Goal: Task Accomplishment & Management: Use online tool/utility

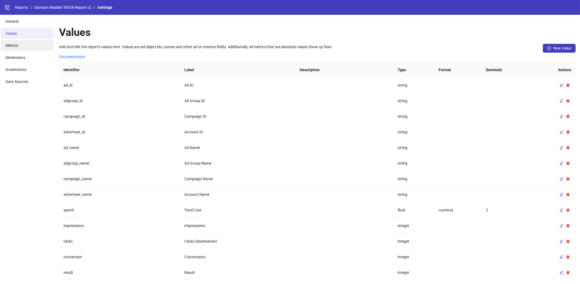
click at [40, 51] on li "Metrics" at bounding box center [27, 45] width 52 height 11
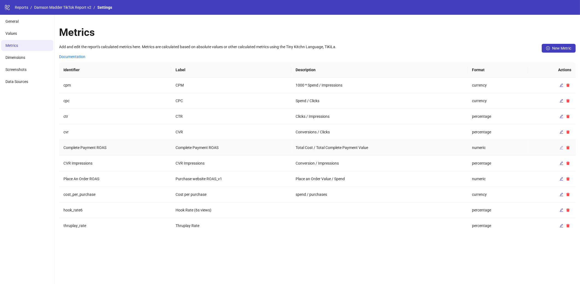
click at [560, 146] on icon "edit" at bounding box center [562, 148] width 4 height 4
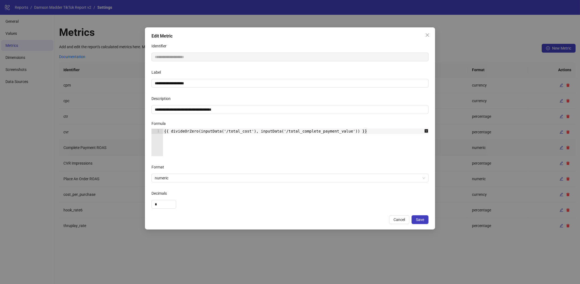
click at [74, 132] on div "**********" at bounding box center [290, 142] width 580 height 284
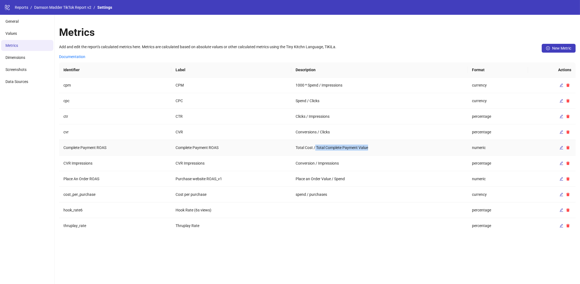
drag, startPoint x: 315, startPoint y: 148, endPoint x: 390, endPoint y: 149, distance: 74.7
click at [390, 149] on td "Total Cost / Total Complete Payment Value" at bounding box center [379, 148] width 176 height 16
copy td "Total Complete Payment Value"
click at [560, 148] on icon "edit" at bounding box center [562, 148] width 4 height 4
click at [31, 38] on li "Values" at bounding box center [27, 33] width 52 height 11
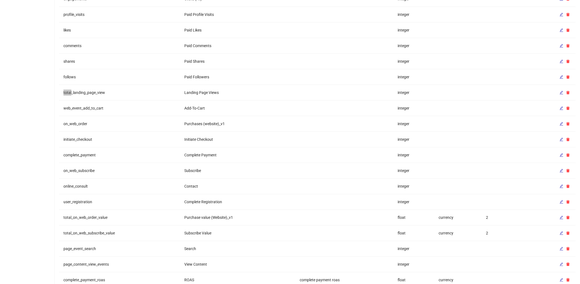
scroll to position [458, 0]
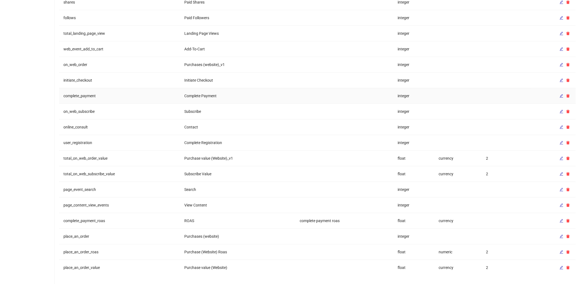
click at [187, 93] on td "Complete Payment" at bounding box center [237, 96] width 115 height 16
copy td "Complete Payment"
click at [187, 93] on td "Complete Payment" at bounding box center [237, 96] width 115 height 16
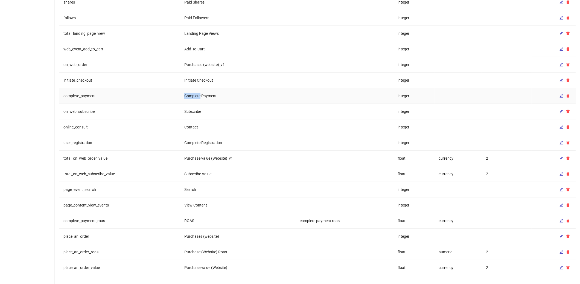
click at [187, 93] on td "Complete Payment" at bounding box center [237, 96] width 115 height 16
click at [86, 94] on td "complete_payment" at bounding box center [119, 96] width 121 height 16
copy td "complete_payment"
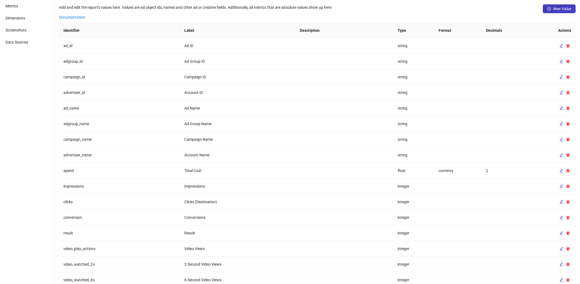
scroll to position [0, 0]
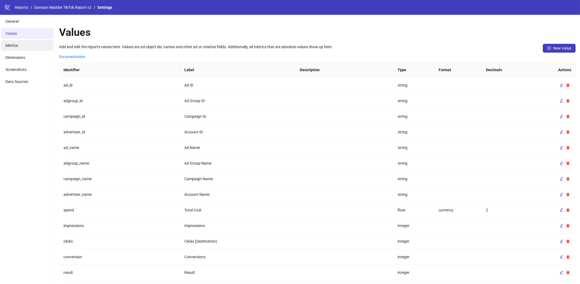
click at [26, 44] on li "Metrics" at bounding box center [27, 45] width 52 height 11
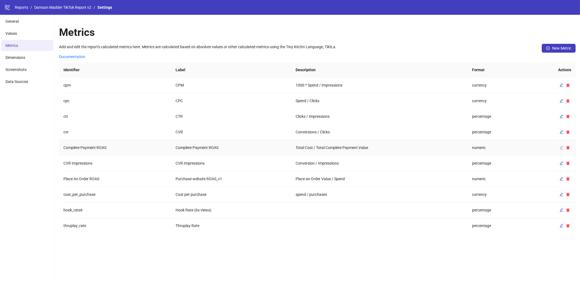
click at [560, 146] on icon "edit" at bounding box center [562, 148] width 4 height 4
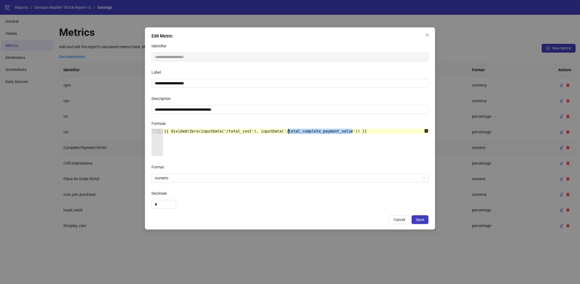
drag, startPoint x: 352, startPoint y: 132, endPoint x: 289, endPoint y: 133, distance: 63.2
click at [289, 133] on div "{{ divideOrZero(inputData('/total_cost'), inputData('/total_complete_payment_va…" at bounding box center [299, 148] width 272 height 38
paste textarea "Cursor at row 1"
type textarea "**********"
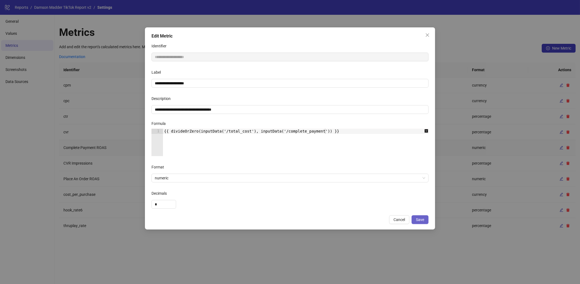
click at [423, 218] on span "Save" at bounding box center [420, 219] width 8 height 4
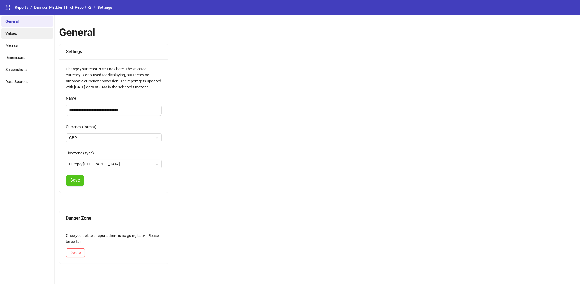
click at [35, 30] on li "Values" at bounding box center [27, 33] width 52 height 11
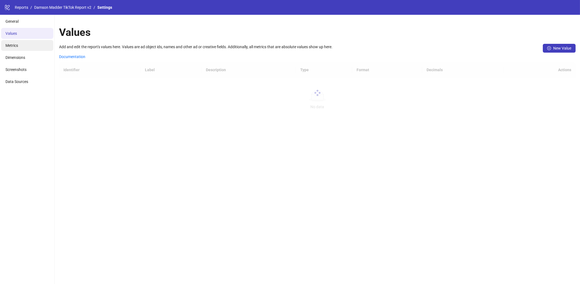
click at [27, 42] on li "Metrics" at bounding box center [27, 45] width 52 height 11
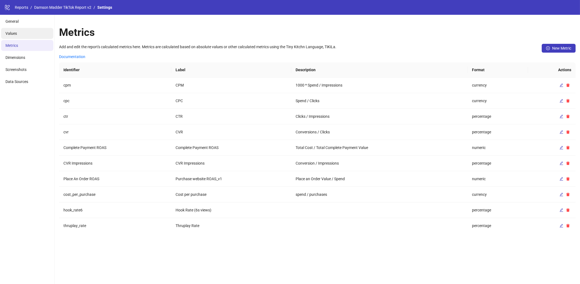
click at [20, 31] on li "Values" at bounding box center [27, 33] width 52 height 11
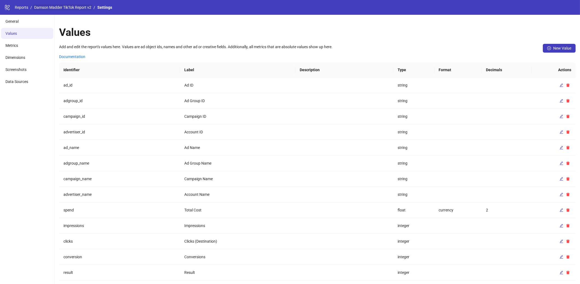
click at [63, 9] on link "Damson Madder TikTok Report v2" at bounding box center [62, 7] width 59 height 6
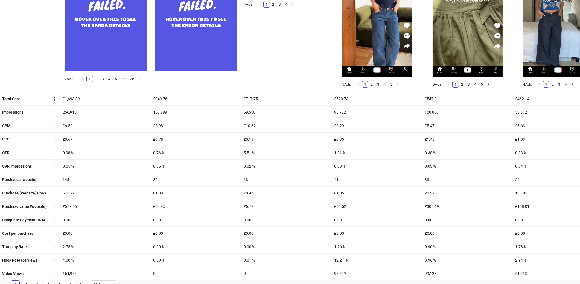
scroll to position [149, 0]
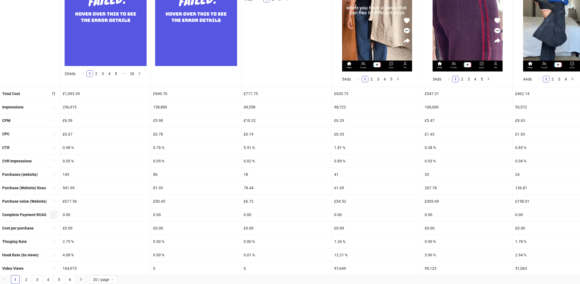
click at [55, 215] on icon "sort-ascending" at bounding box center [54, 215] width 4 height 4
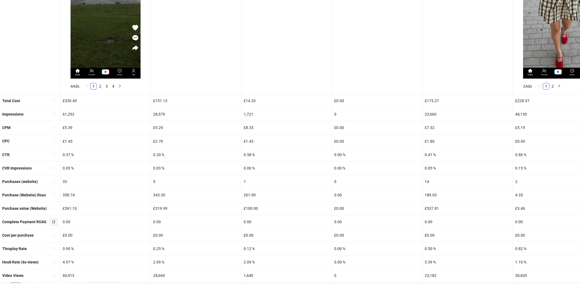
scroll to position [149, 0]
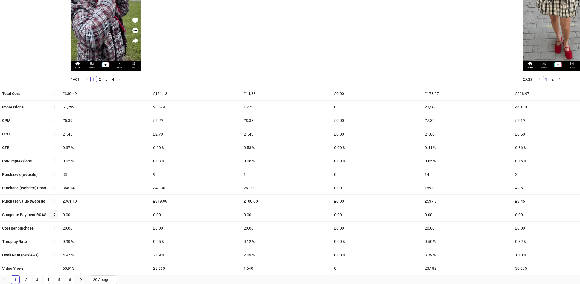
click at [54, 214] on icon "sort-ascending" at bounding box center [54, 215] width 4 height 4
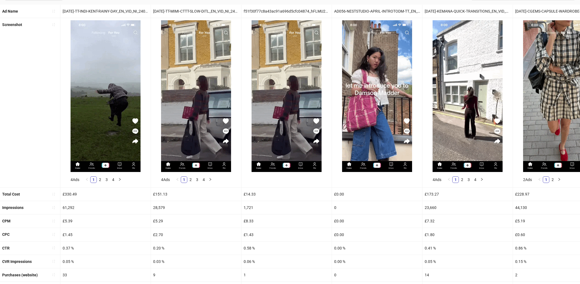
scroll to position [0, 0]
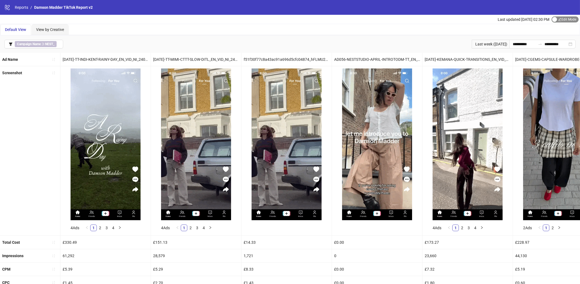
click at [556, 22] on span "Edit Mode Edit Mode" at bounding box center [565, 19] width 27 height 6
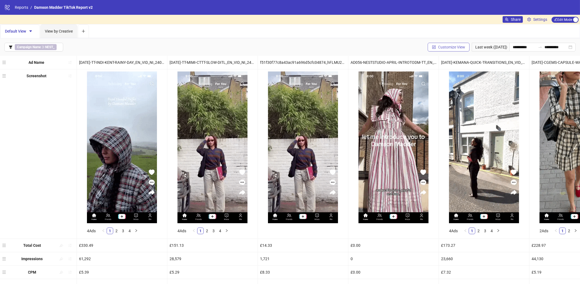
click at [460, 48] on span "Customize View" at bounding box center [451, 47] width 27 height 4
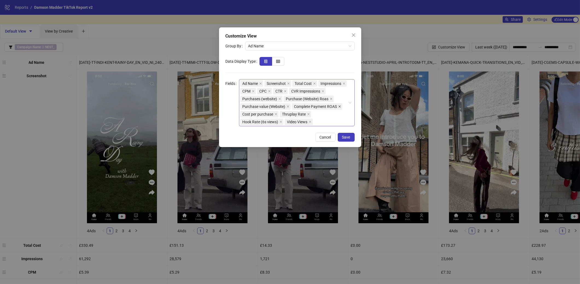
click at [338, 108] on icon "close" at bounding box center [339, 106] width 3 height 3
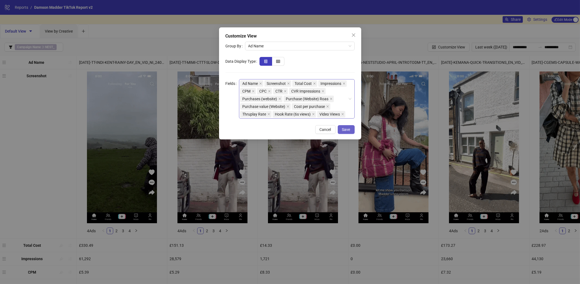
click at [352, 134] on button "Save" at bounding box center [346, 129] width 17 height 9
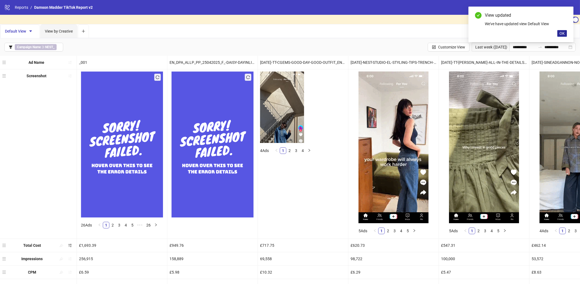
click at [563, 32] on span "OK" at bounding box center [562, 33] width 5 height 4
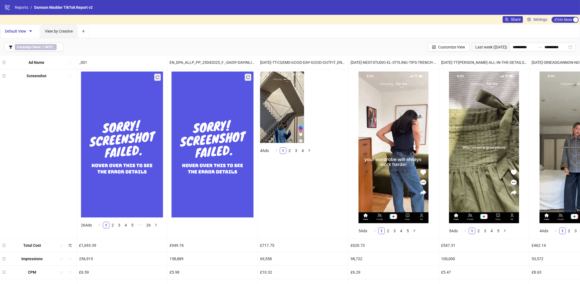
click at [570, 24] on div "Default View View by Creative" at bounding box center [290, 31] width 580 height 14
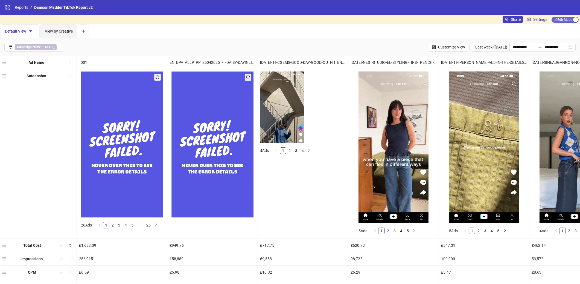
click at [571, 22] on span "Edit Mode Edit Mode" at bounding box center [565, 20] width 27 height 6
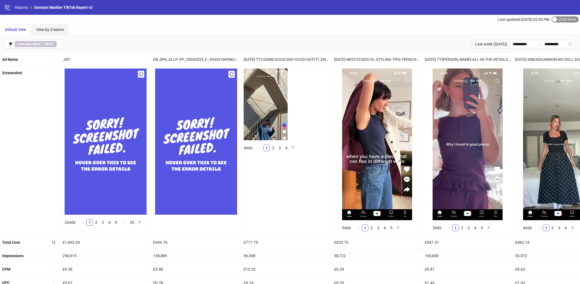
click at [565, 17] on span "Edit Mode Edit Mode" at bounding box center [565, 19] width 27 height 6
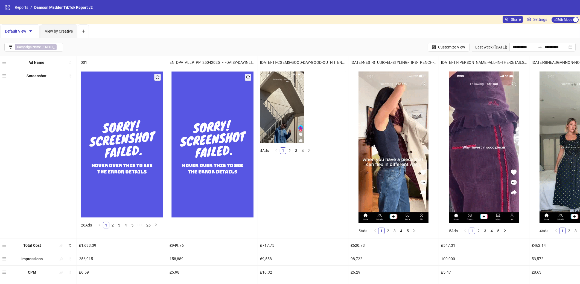
click at [543, 23] on div "Share Settings Edit Mode Edit Mode" at bounding box center [541, 19] width 77 height 9
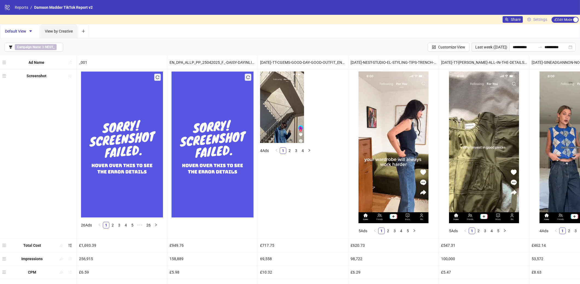
click at [542, 19] on span "Settings" at bounding box center [541, 19] width 14 height 6
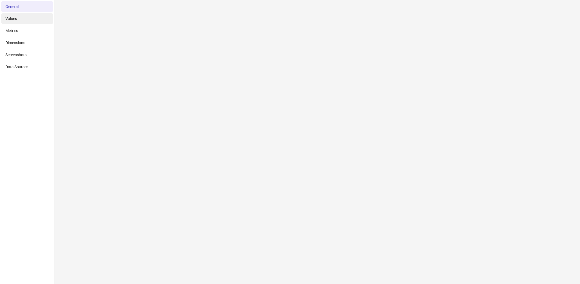
click at [31, 24] on li "Values" at bounding box center [27, 18] width 52 height 11
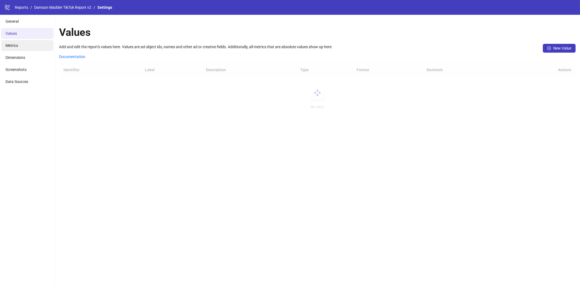
click at [26, 47] on li "Metrics" at bounding box center [27, 45] width 52 height 11
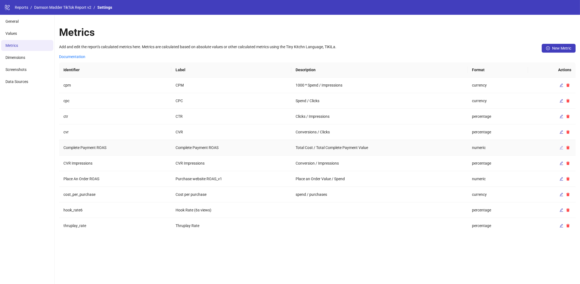
click at [562, 149] on icon "edit" at bounding box center [562, 148] width 4 height 4
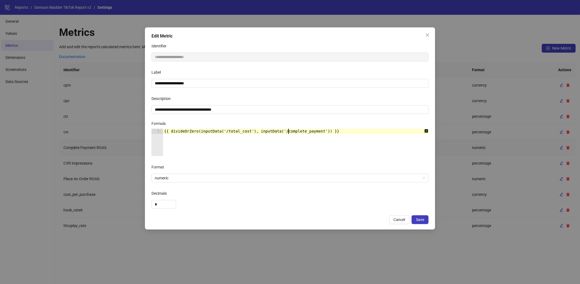
click at [288, 131] on div "{{ divideOrZero(inputData('/total_cost'), inputData('/complete_payment')) }}" at bounding box center [299, 148] width 272 height 38
click at [326, 134] on div "{{ divideOrZero(inputData('/total_cost'), inputData('/complete_payment')) }}" at bounding box center [299, 148] width 272 height 38
click at [196, 130] on div "{{ divideOrZero(inputData('/total_cost'), inputData('/complete_payment')) }}" at bounding box center [299, 148] width 272 height 38
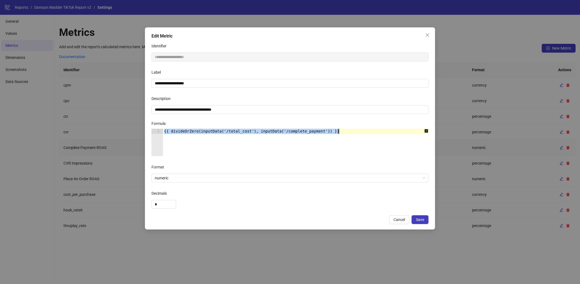
click at [196, 130] on div "{{ divideOrZero(inputData('/total_cost'), inputData('/complete_payment')) }}" at bounding box center [299, 148] width 272 height 38
type textarea "**********"
click at [430, 35] on span "Close" at bounding box center [427, 35] width 9 height 4
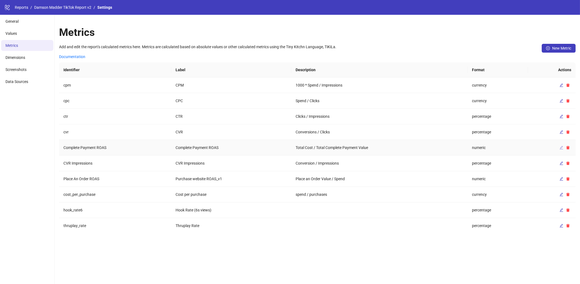
click at [563, 147] on icon "edit" at bounding box center [562, 148] width 4 height 4
click at [38, 34] on li "Values" at bounding box center [27, 33] width 52 height 11
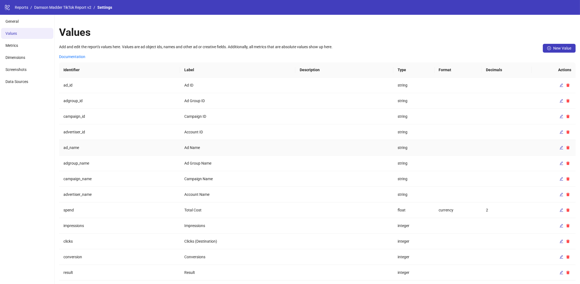
click at [338, 153] on td at bounding box center [344, 148] width 98 height 16
click at [35, 47] on li "Metrics" at bounding box center [27, 45] width 52 height 11
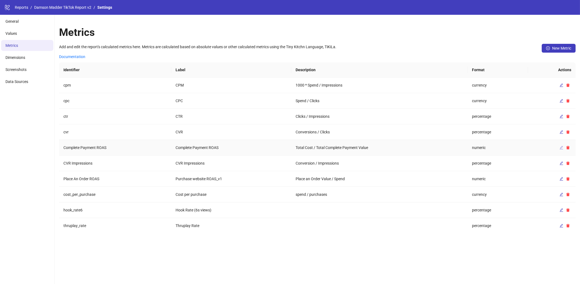
click at [559, 147] on button "button" at bounding box center [561, 147] width 7 height 7
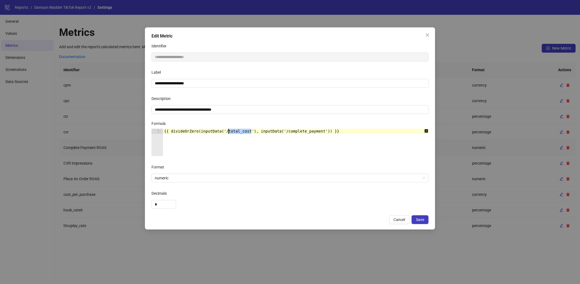
drag, startPoint x: 250, startPoint y: 132, endPoint x: 229, endPoint y: 133, distance: 21.1
click at [229, 133] on div "{{ divideOrZero(inputData('/total_cost'), inputData('/complete_payment')) }}" at bounding box center [299, 148] width 272 height 38
type textarea "**********"
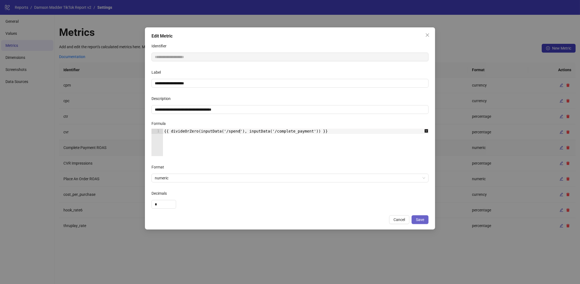
click at [421, 217] on span "Save" at bounding box center [420, 219] width 8 height 4
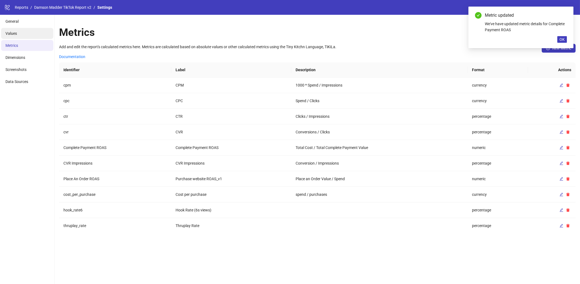
click at [20, 33] on li "Values" at bounding box center [27, 33] width 52 height 11
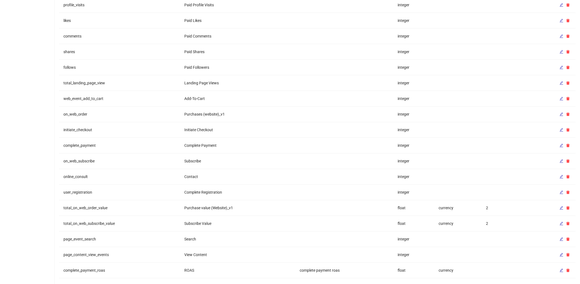
scroll to position [458, 0]
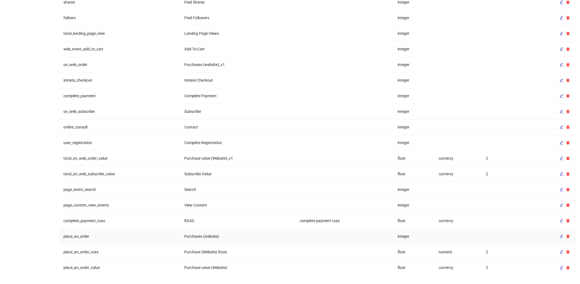
click at [66, 238] on td "place_an_order" at bounding box center [119, 236] width 121 height 16
copy td "place_an_order"
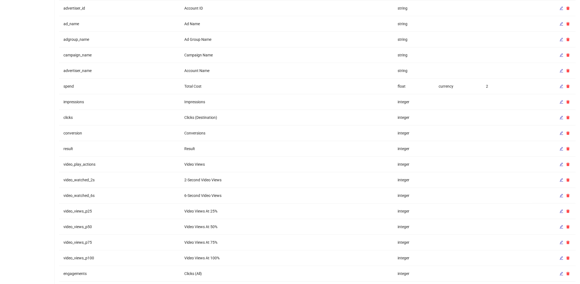
scroll to position [0, 0]
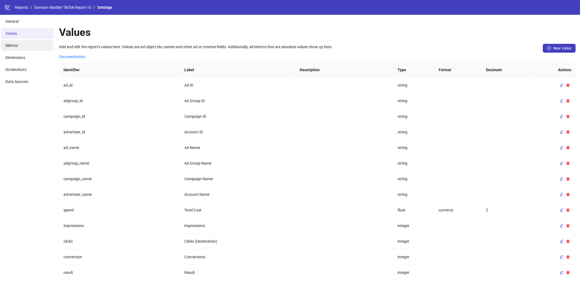
click at [16, 41] on li "Metrics" at bounding box center [27, 45] width 52 height 11
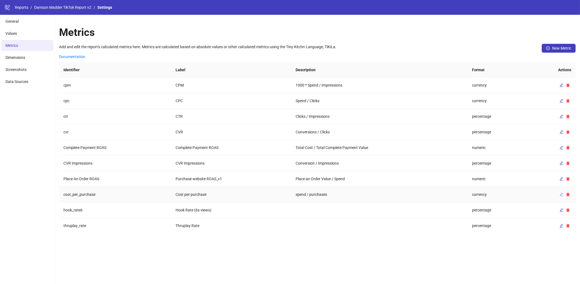
click at [560, 196] on span "button" at bounding box center [562, 194] width 4 height 4
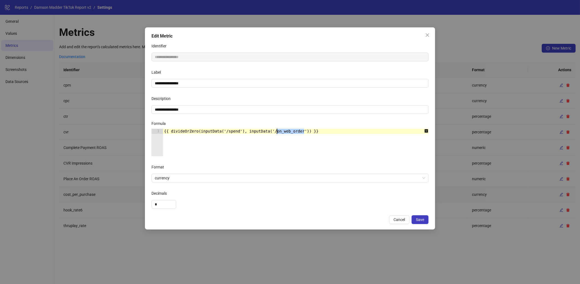
drag, startPoint x: 305, startPoint y: 131, endPoint x: 276, endPoint y: 133, distance: 28.8
click at [276, 133] on div "{{ divideOrZero(inputData('/spend'), inputData('/on_web_order')) }}" at bounding box center [299, 148] width 272 height 38
paste textarea "***"
type textarea "**********"
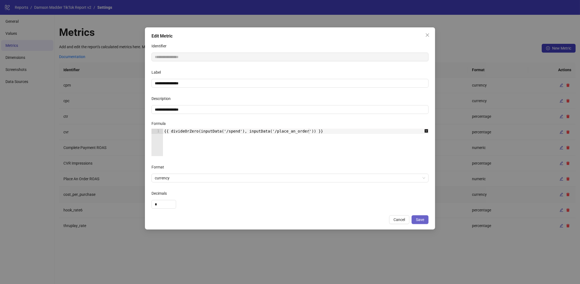
click at [424, 218] on span "Save" at bounding box center [420, 219] width 8 height 4
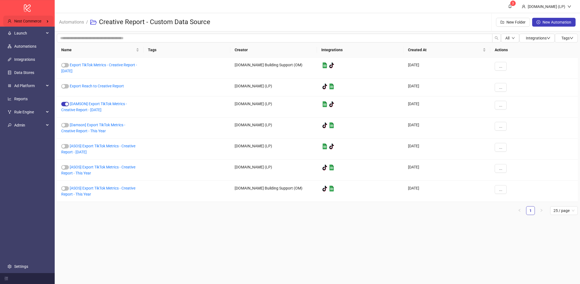
click at [31, 22] on span "Nest Commerce" at bounding box center [27, 21] width 27 height 4
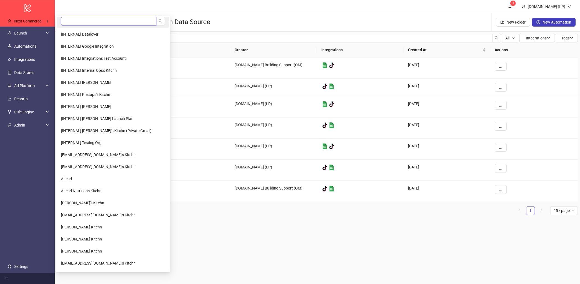
click at [104, 18] on input "search" at bounding box center [108, 21] width 95 height 9
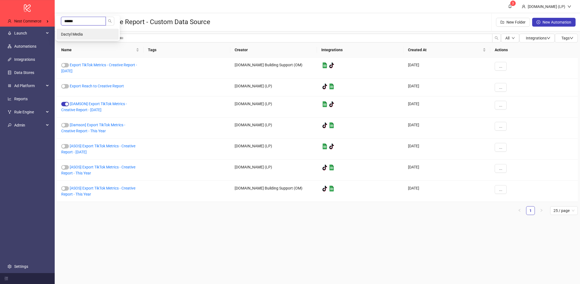
type input "******"
click at [66, 32] on span "Dactyl Media" at bounding box center [72, 34] width 22 height 4
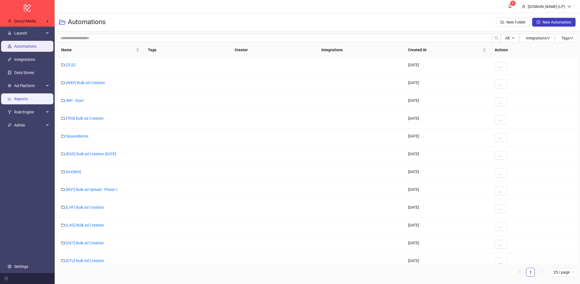
click at [26, 101] on link "Reports" at bounding box center [20, 99] width 13 height 4
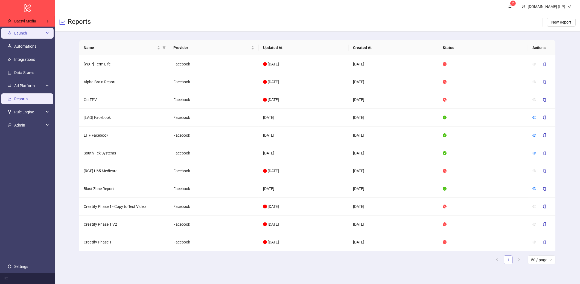
click at [19, 27] on li "Launch" at bounding box center [27, 33] width 55 height 13
click at [37, 33] on span "Launch" at bounding box center [29, 33] width 30 height 11
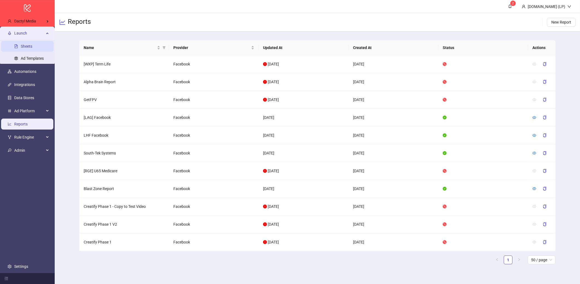
click at [27, 44] on link "Sheets" at bounding box center [26, 46] width 11 height 4
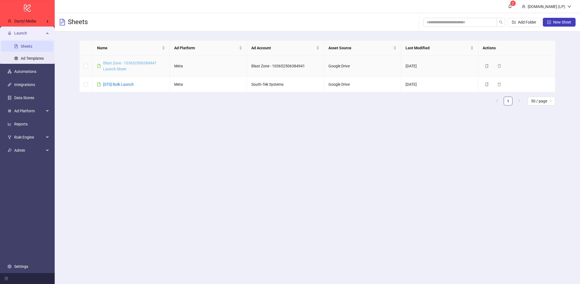
click at [117, 70] on link "Blast Zone - 103652506384941 Launch Sheet" at bounding box center [130, 66] width 54 height 10
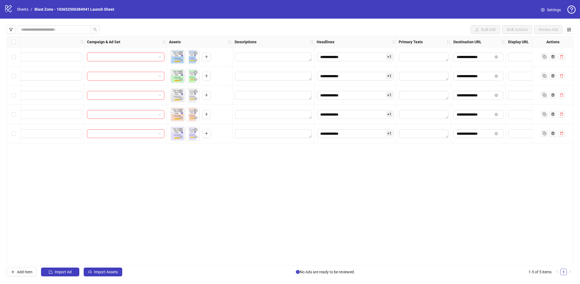
scroll to position [0, 91]
click at [547, 12] on span "Settings" at bounding box center [554, 10] width 14 height 6
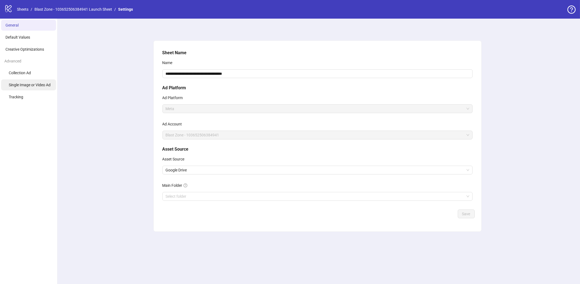
click at [30, 85] on span "Single Image or Video Ad" at bounding box center [30, 85] width 42 height 4
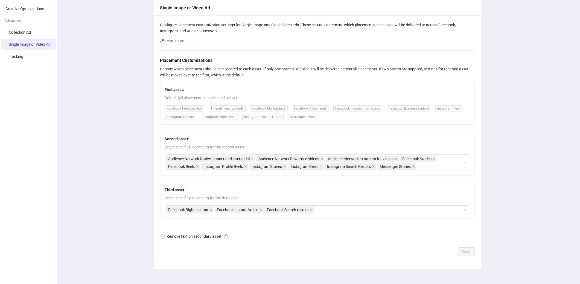
scroll to position [35, 0]
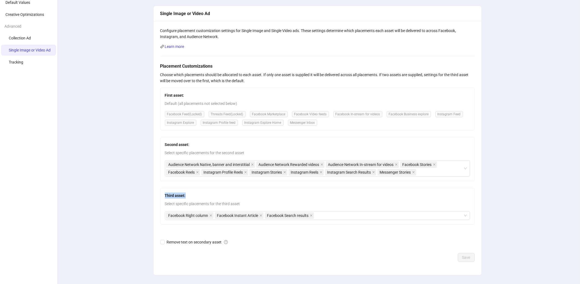
drag, startPoint x: 190, startPoint y: 195, endPoint x: 187, endPoint y: 152, distance: 42.5
click at [159, 194] on div "Configure placement customization settings for Single Image and Single Video ad…" at bounding box center [318, 148] width 328 height 254
drag, startPoint x: 193, startPoint y: 146, endPoint x: 160, endPoint y: 145, distance: 32.8
click at [160, 145] on div "Configure placement customization settings for Single Image and Single Video ad…" at bounding box center [318, 148] width 328 height 254
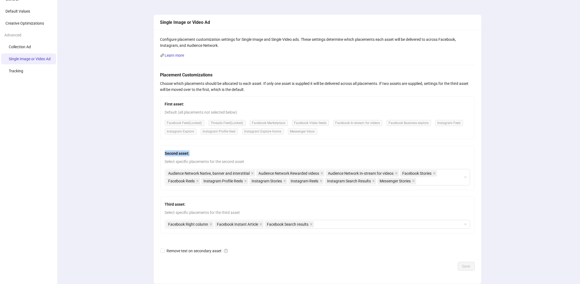
scroll to position [24, 0]
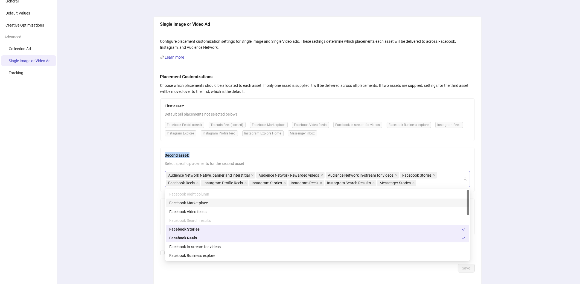
click at [467, 180] on div "Audience Network Native, banner and interstitial Audience Network Rewarded vide…" at bounding box center [317, 179] width 305 height 16
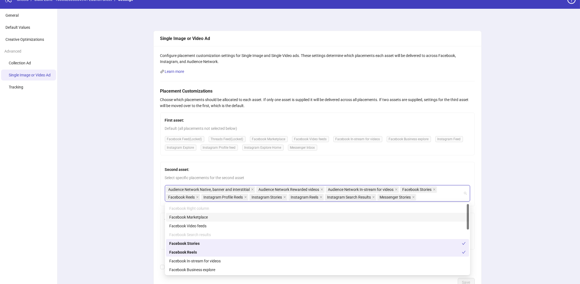
scroll to position [0, 0]
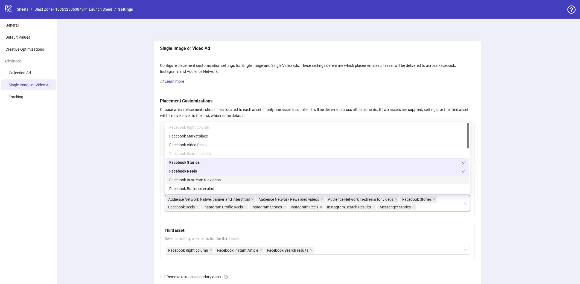
click at [149, 185] on div "Single Image or Video Ad Configure placement customization settings for Single …" at bounding box center [318, 175] width 526 height 313
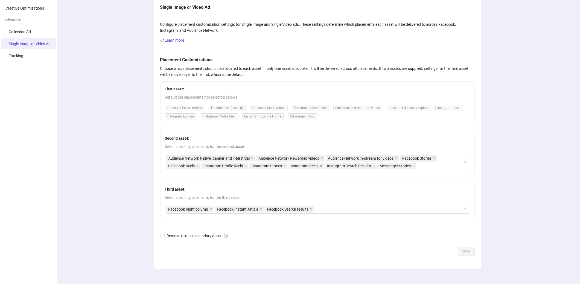
scroll to position [42, 0]
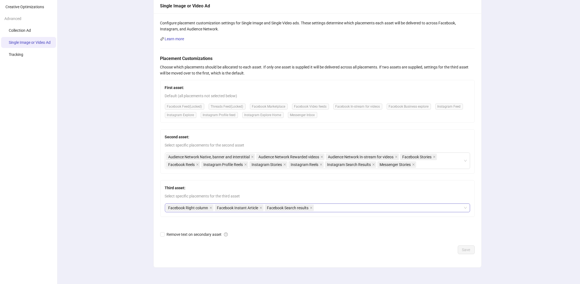
click at [330, 208] on div "Facebook Right column Facebook Instant Article Facebook Search results" at bounding box center [314, 208] width 297 height 8
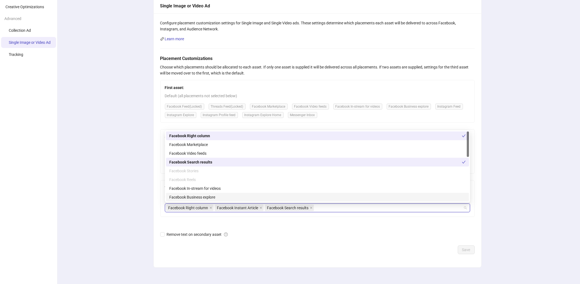
click at [127, 193] on div "Single Image or Video Ad Configure placement customization settings for Single …" at bounding box center [318, 132] width 526 height 313
click at [347, 211] on div "Facebook Right column Facebook Instant Article Facebook Search results" at bounding box center [314, 208] width 297 height 8
click at [240, 231] on div "Remove text on secondary asset" at bounding box center [317, 234] width 315 height 9
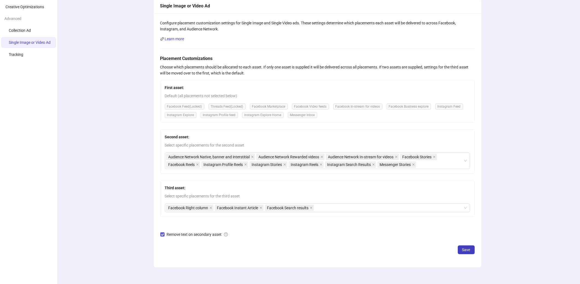
click at [163, 236] on span at bounding box center [162, 234] width 4 height 4
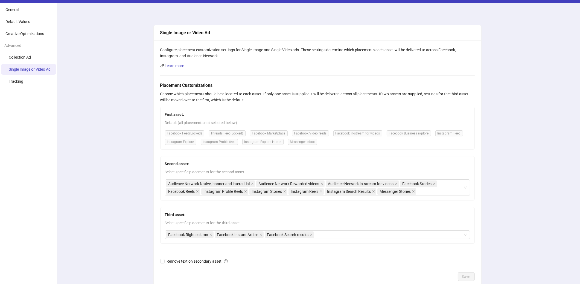
scroll to position [0, 0]
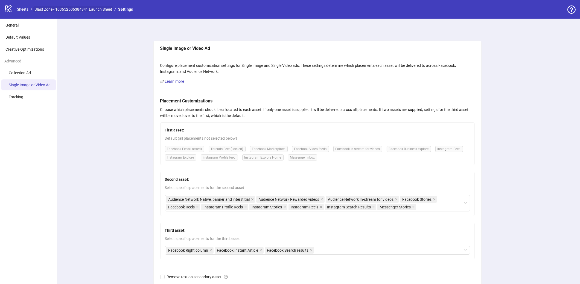
click at [65, 11] on link "Blast Zone - 103652506384941 Launch Sheet" at bounding box center [73, 9] width 80 height 6
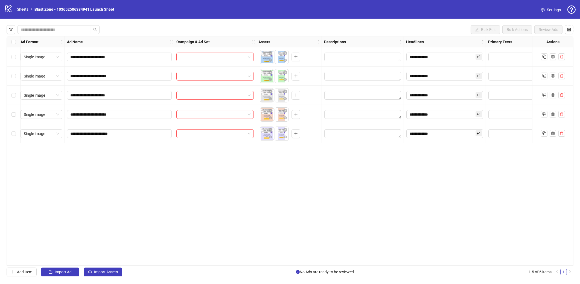
scroll to position [0, 1]
click at [250, 56] on span at bounding box center [216, 57] width 71 height 8
click at [184, 167] on div "**********" at bounding box center [290, 150] width 567 height 229
click at [51, 132] on span "Single image" at bounding box center [42, 133] width 35 height 8
click at [83, 151] on div "**********" at bounding box center [290, 150] width 567 height 229
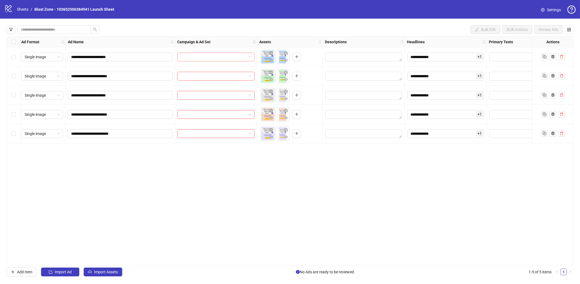
click at [216, 54] on input "search" at bounding box center [214, 57] width 66 height 8
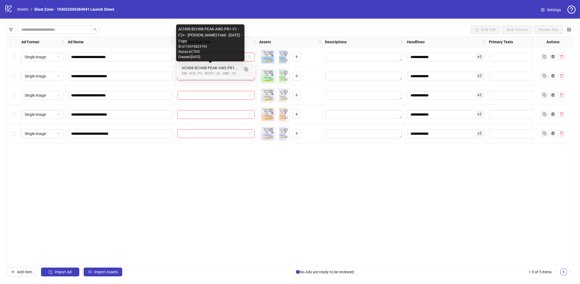
click at [204, 69] on div "ACH08-BCH08-PEAK-AW2-PR1-V1 - F2+ - [PERSON_NAME] Feed - [DATE] - Copy" at bounding box center [211, 68] width 58 height 6
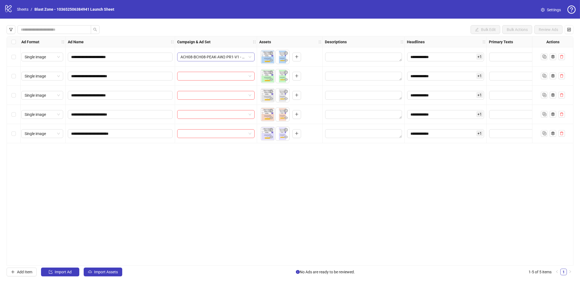
click at [226, 57] on span "ACH08-BCH08-PEAK-AW2-PR1-V1 - F2+ - [PERSON_NAME] Feed - [DATE] - Copy" at bounding box center [216, 57] width 71 height 8
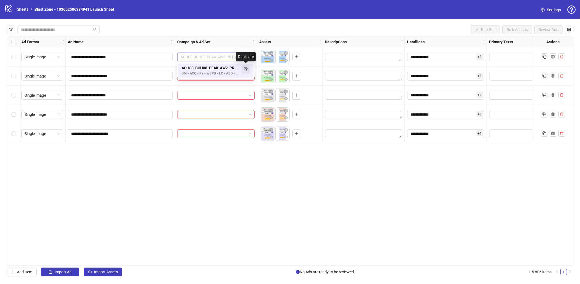
click at [247, 70] on icon "Duplicate" at bounding box center [245, 68] width 5 height 5
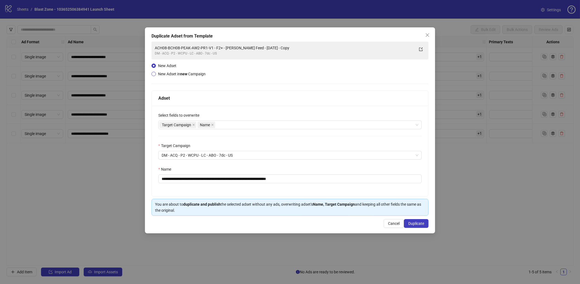
click at [169, 76] on span "New Adset in new Campaign" at bounding box center [182, 74] width 48 height 4
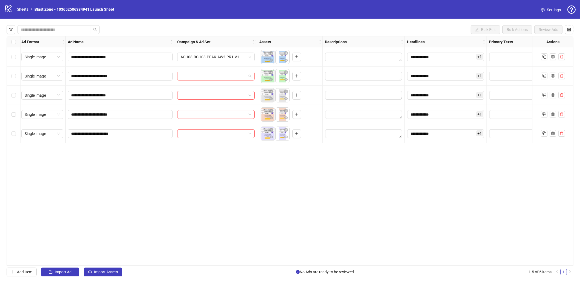
click at [254, 77] on div at bounding box center [215, 76] width 77 height 9
click at [223, 85] on div "ACH08-BCH08-PEAK-AW2-PR1-V1 - F2+ - [PERSON_NAME] Feed - [DATE] - Copy" at bounding box center [211, 87] width 58 height 6
click at [223, 95] on input "search" at bounding box center [214, 95] width 66 height 8
click at [248, 78] on span "ACH08-BCH08-PEAK-AW2-PR1-V1 - F2+ - [PERSON_NAME] Feed - [DATE] - Copy" at bounding box center [216, 76] width 71 height 8
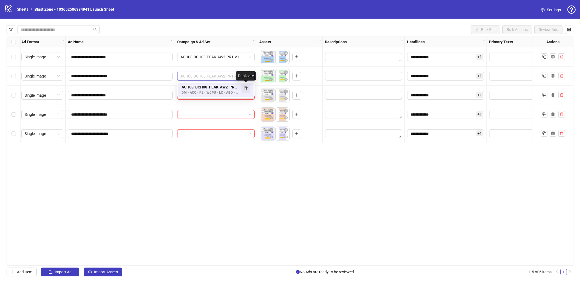
click at [246, 89] on icon "Duplicate" at bounding box center [245, 87] width 5 height 5
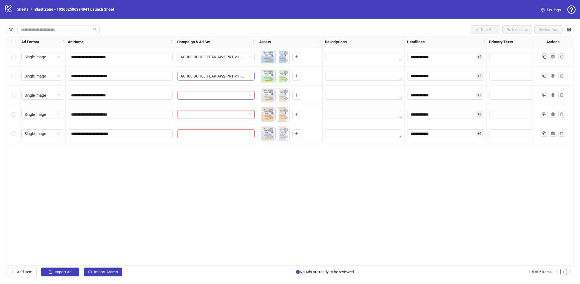
click at [246, 76] on span "ACH08-BCH08-PEAK-AW2-PR1-V1 - F2+ - [PERSON_NAME] Feed - [DATE] - Copy" at bounding box center [216, 76] width 71 height 8
click at [253, 74] on div "ACH08-BCH08-PEAK-AW2-PR1-V1 - F2+ - [PERSON_NAME] Feed - [DATE] - Copy" at bounding box center [215, 76] width 77 height 9
click at [16, 41] on div "Select all rows" at bounding box center [14, 41] width 14 height 11
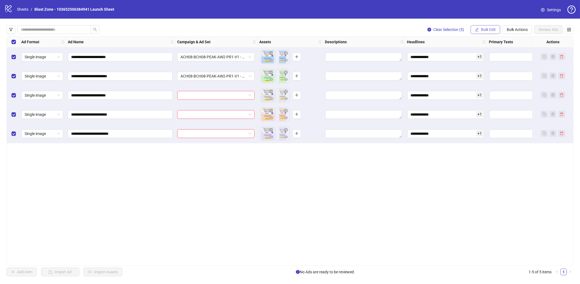
click at [477, 30] on icon "edit" at bounding box center [477, 30] width 4 height 4
click at [489, 58] on span "Campaign & Ad Set" at bounding box center [491, 58] width 33 height 6
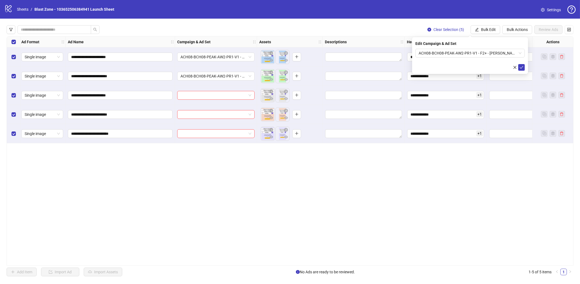
click at [448, 48] on div "Edit Campaign & Ad Set ACH08-BCH08-PEAK-AW2-PR1-V1 - F2+ - BOB - FB Feed - 2025…" at bounding box center [470, 55] width 116 height 37
click at [447, 55] on span "ACH08-BCH08-PEAK-AW2-PR1-V1 - F2+ - [PERSON_NAME] Feed - [DATE] - Copy" at bounding box center [470, 53] width 103 height 8
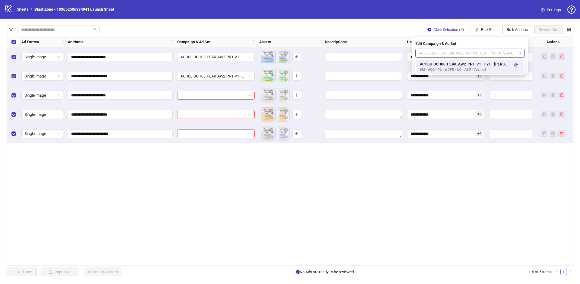
click at [446, 63] on div "ACH08-BCH08-PEAK-AW2-PR1-V1 - F2+ - [PERSON_NAME] Feed - [DATE] - Copy" at bounding box center [465, 64] width 90 height 6
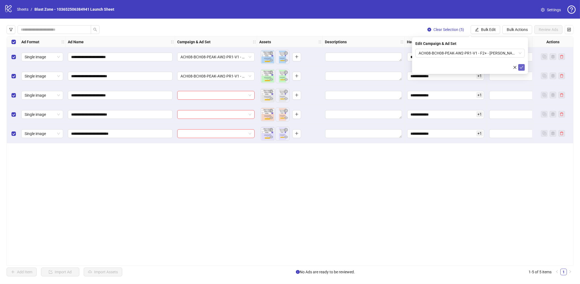
click at [523, 66] on icon "check" at bounding box center [522, 67] width 4 height 3
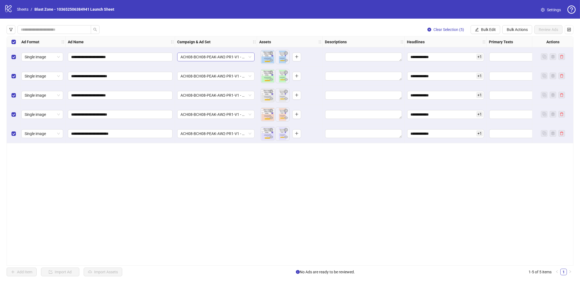
click at [249, 57] on span "ACH08-BCH08-PEAK-AW2-PR1-V1 - F2+ - [PERSON_NAME] Feed - [DATE] - Copy" at bounding box center [216, 57] width 71 height 8
click at [246, 70] on rect "Duplicate" at bounding box center [245, 68] width 3 height 3
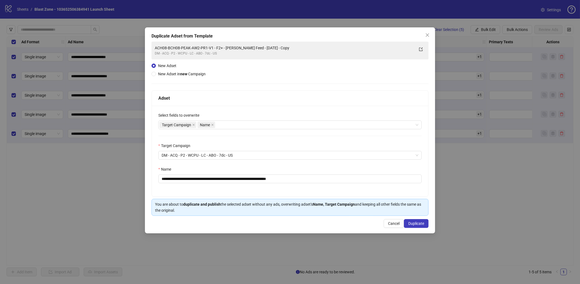
click at [174, 70] on div "New Adset New Adset in new Campaign" at bounding box center [180, 70] width 56 height 14
click at [174, 77] on span "New Adset in new Campaign" at bounding box center [182, 74] width 52 height 6
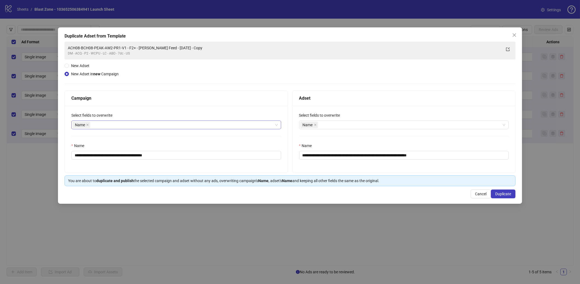
click at [140, 126] on div "Name" at bounding box center [174, 125] width 202 height 8
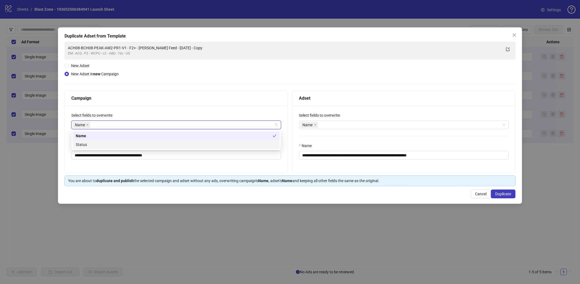
click at [111, 144] on div "Status" at bounding box center [176, 144] width 201 height 6
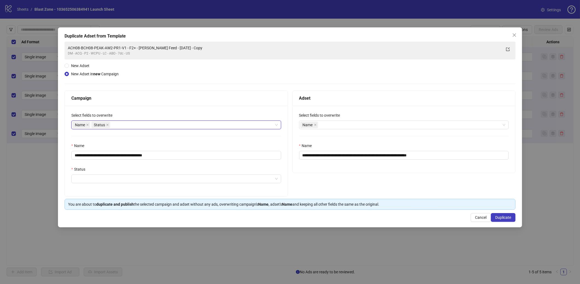
click at [138, 125] on div "Name Status" at bounding box center [174, 125] width 202 height 8
click at [148, 126] on div "Name Status" at bounding box center [174, 125] width 202 height 8
click at [144, 99] on div "Campaign" at bounding box center [176, 98] width 210 height 7
click at [148, 156] on input "**********" at bounding box center [176, 155] width 210 height 9
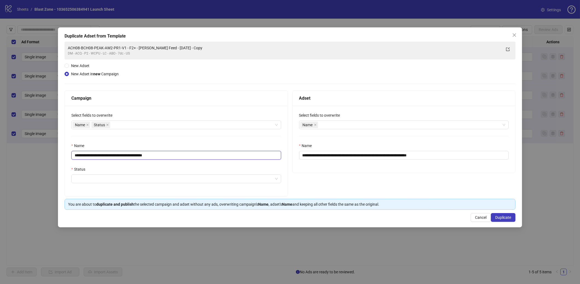
click at [148, 156] on input "**********" at bounding box center [176, 155] width 210 height 9
type input "**********"
click at [147, 175] on input "Status" at bounding box center [174, 179] width 198 height 8
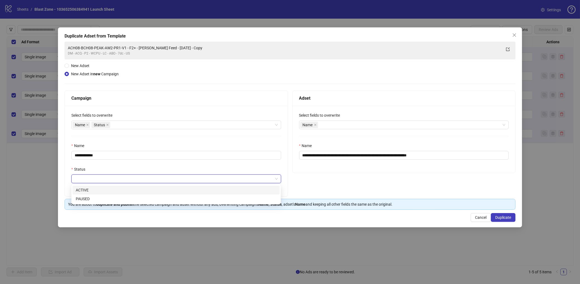
click at [115, 193] on div "ACTIVE" at bounding box center [176, 189] width 207 height 9
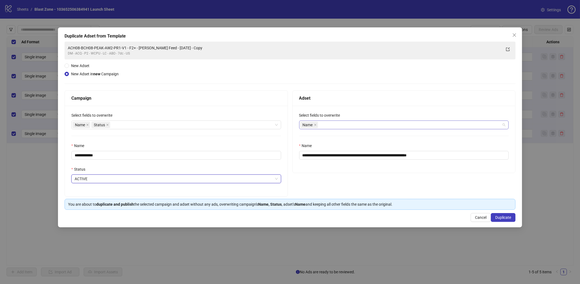
click at [346, 129] on div "Name" at bounding box center [404, 124] width 210 height 9
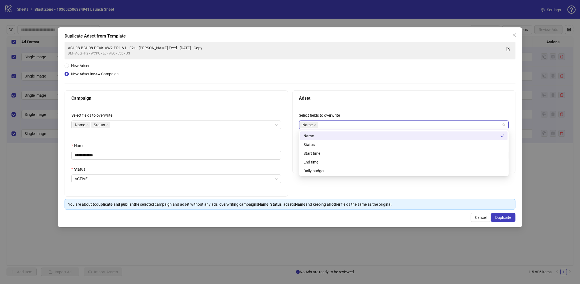
click at [318, 92] on div "Adset" at bounding box center [404, 98] width 223 height 15
click at [338, 122] on div "Name" at bounding box center [401, 125] width 202 height 8
click at [313, 153] on div "Start time" at bounding box center [404, 153] width 201 height 6
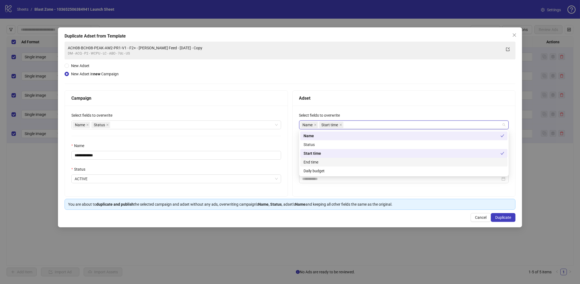
click at [312, 162] on div "End time" at bounding box center [404, 162] width 201 height 6
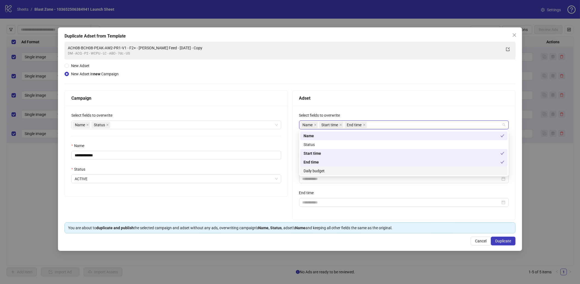
click at [312, 172] on div "Daily budget" at bounding box center [404, 171] width 201 height 6
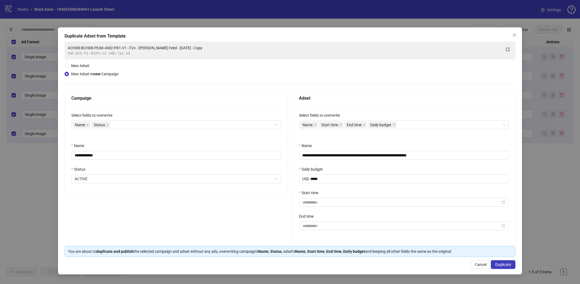
click at [283, 108] on div "**********" at bounding box center [176, 151] width 223 height 91
drag, startPoint x: 324, startPoint y: 169, endPoint x: 318, endPoint y: 169, distance: 6.3
click at [318, 169] on label "Daily budget" at bounding box center [312, 169] width 27 height 6
click at [514, 35] on icon "close" at bounding box center [514, 34] width 3 height 3
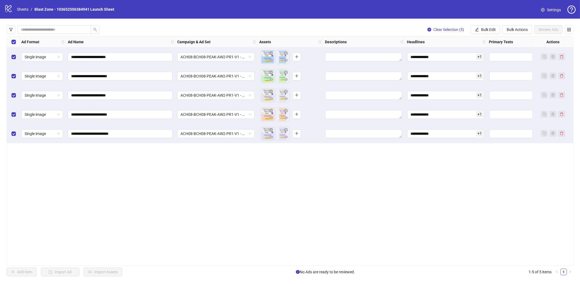
click at [218, 62] on div "ACH08-BCH08-PEAK-AW2-PR1-V1 - F2+ - BOB - FB Feed - 2025-03-18 - Copy" at bounding box center [216, 56] width 82 height 19
click at [218, 61] on span "ACH08-BCH08-PEAK-AW2-PR1-V1 - F2+ - BOB - FB Feed - 2025-03-18 - Copy" at bounding box center [216, 57] width 71 height 8
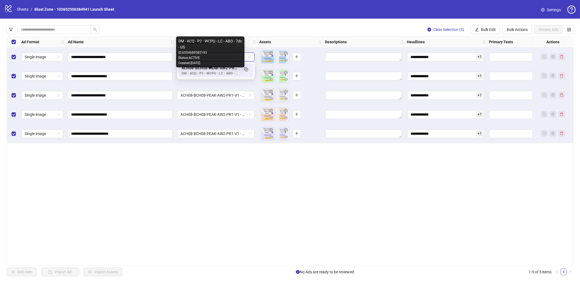
click at [190, 74] on div "DM - ACQ - P2 - WCPU - LC - ABO - 7dc - US" at bounding box center [211, 73] width 58 height 5
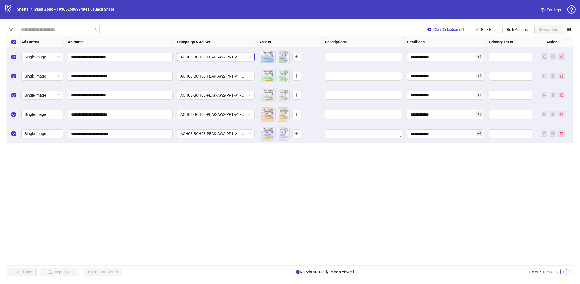
click at [194, 56] on span "ACH08-BCH08-PEAK-AW2-PR1-V1 - F2+ - BOB - FB Feed - 2025-03-18 - Copy" at bounding box center [216, 57] width 71 height 8
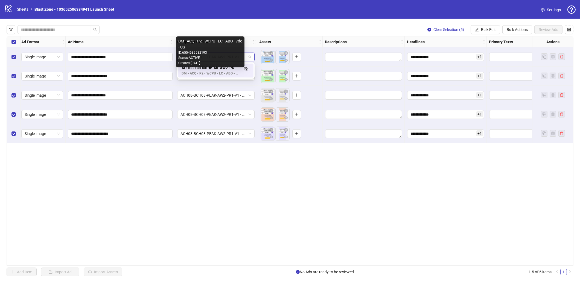
click at [190, 71] on div "DM - ACQ - P2 - WCPU - LC - ABO - 7dc - US" at bounding box center [211, 73] width 58 height 5
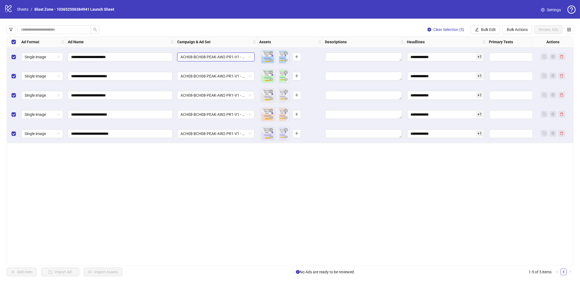
click at [241, 55] on span "ACH08-BCH08-PEAK-AW2-PR1-V1 - F2+ - BOB - FB Feed - 2025-03-18 - Copy" at bounding box center [216, 57] width 71 height 8
click at [247, 72] on span "button" at bounding box center [245, 69] width 5 height 6
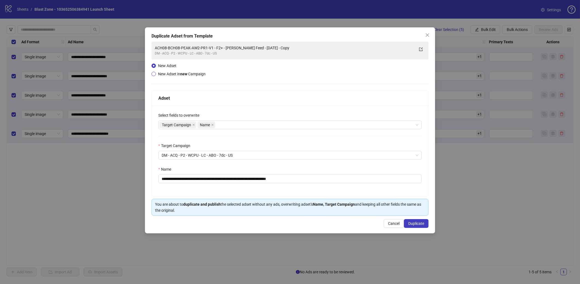
click at [178, 73] on span "New Adset in new Campaign" at bounding box center [182, 74] width 48 height 4
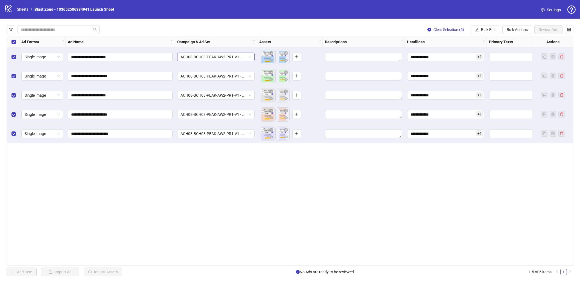
click at [224, 55] on span "ACH08-BCH08-PEAK-AW2-PR1-V1 - F2+ - BOB - FB Feed - 2025-03-18 - Copy" at bounding box center [216, 57] width 71 height 8
click at [210, 155] on div "**********" at bounding box center [290, 150] width 567 height 229
click at [554, 7] on span "Settings" at bounding box center [554, 10] width 14 height 6
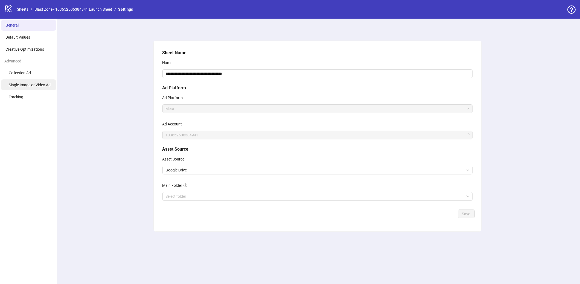
click at [42, 85] on span "Single Image or Video Ad" at bounding box center [30, 85] width 42 height 4
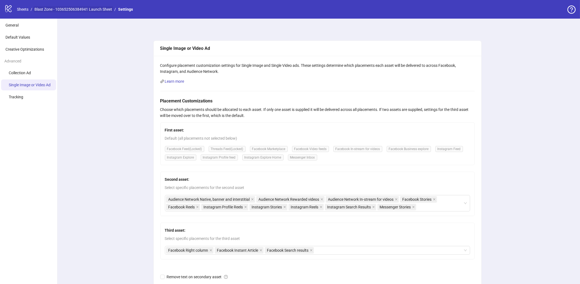
click at [75, 9] on link "Blast Zone - 103652506384941 Launch Sheet" at bounding box center [73, 9] width 80 height 6
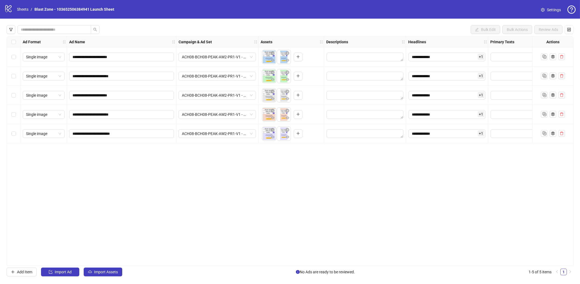
click at [21, 11] on link "Sheets" at bounding box center [23, 9] width 14 height 6
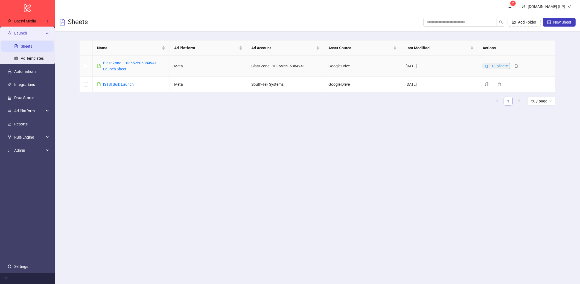
click at [489, 65] on button "Duplicate" at bounding box center [496, 66] width 27 height 7
click at [44, 56] on link "Ad Templates" at bounding box center [32, 58] width 23 height 4
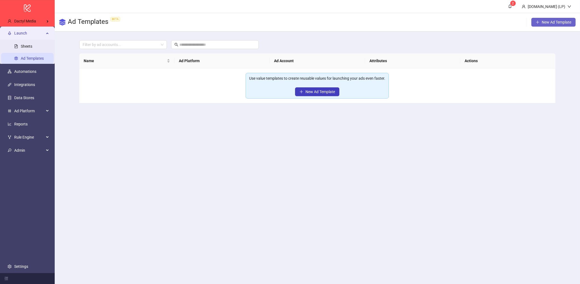
click at [549, 24] on span "New Ad Template" at bounding box center [557, 22] width 30 height 4
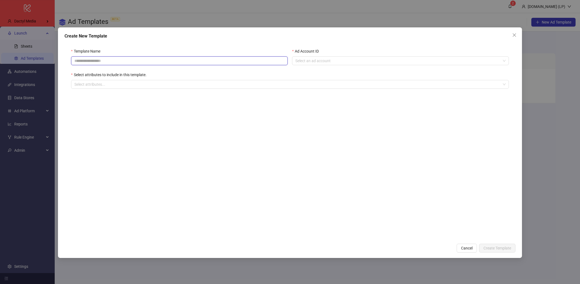
click at [150, 57] on input "Template Name" at bounding box center [179, 60] width 217 height 9
click at [275, 65] on input "Template Name" at bounding box center [179, 60] width 217 height 9
click at [253, 63] on input "Template Name" at bounding box center [179, 60] width 217 height 9
click at [120, 62] on input "****" at bounding box center [179, 60] width 217 height 9
click at [251, 125] on form "Template Name ******** Ad Account ID Select an ad account Select attributes to …" at bounding box center [290, 141] width 451 height 199
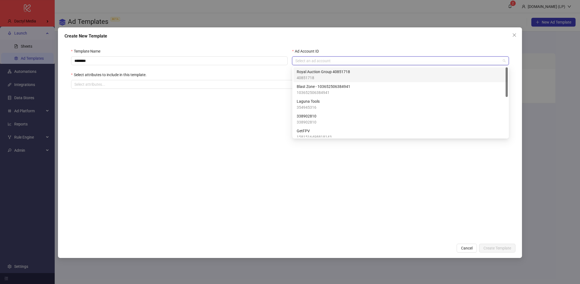
click at [348, 61] on input "Ad Account ID" at bounding box center [397, 61] width 205 height 8
click at [321, 77] on span "40851718" at bounding box center [323, 78] width 53 height 6
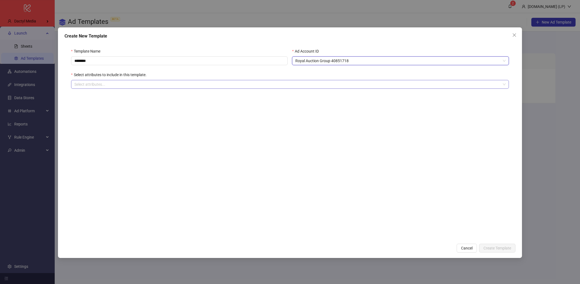
click at [83, 84] on div at bounding box center [287, 84] width 430 height 8
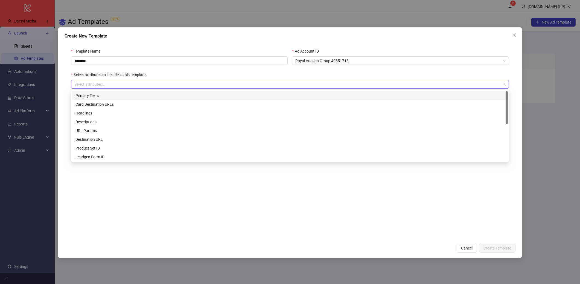
click at [86, 98] on div "Primary Texts" at bounding box center [290, 95] width 429 height 6
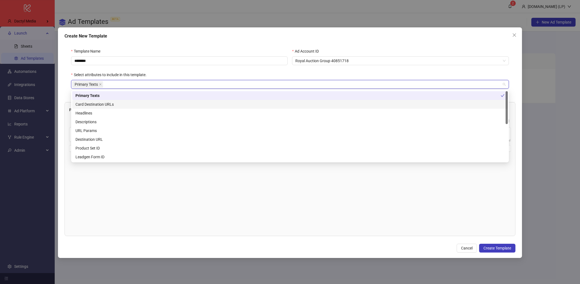
click at [85, 106] on div "Card Destination URLs" at bounding box center [290, 104] width 429 height 6
click at [84, 119] on div "Descriptions" at bounding box center [290, 122] width 429 height 6
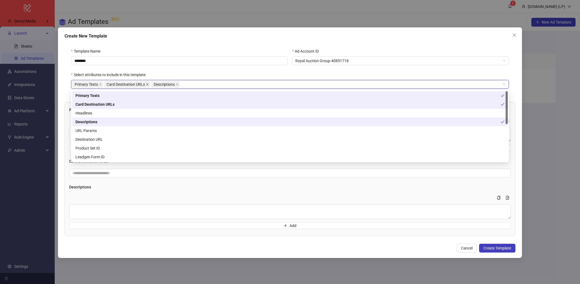
click at [146, 84] on icon "close" at bounding box center [147, 84] width 3 height 3
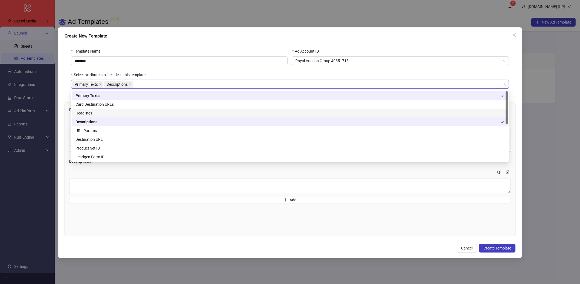
click at [98, 114] on div "Headlines" at bounding box center [290, 113] width 429 height 6
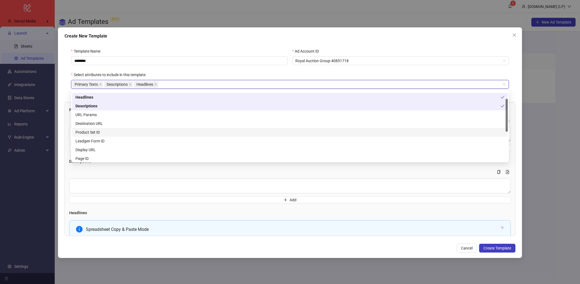
scroll to position [17, 0]
click at [93, 115] on div "URL Params" at bounding box center [290, 114] width 429 height 6
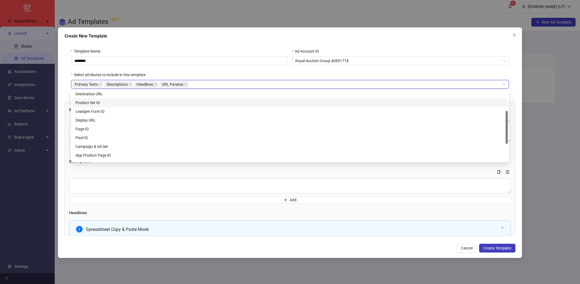
scroll to position [48, 0]
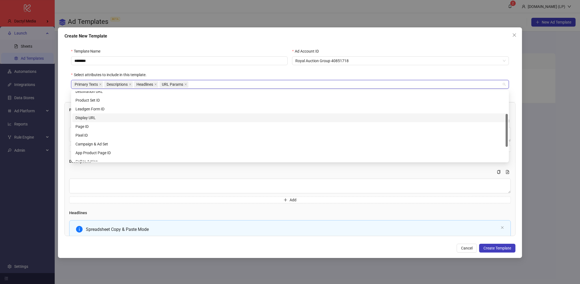
click at [100, 116] on div "Display URL" at bounding box center [290, 118] width 429 height 6
click at [187, 85] on icon "close" at bounding box center [186, 84] width 2 height 2
click at [167, 36] on div "Create New Template" at bounding box center [290, 36] width 451 height 7
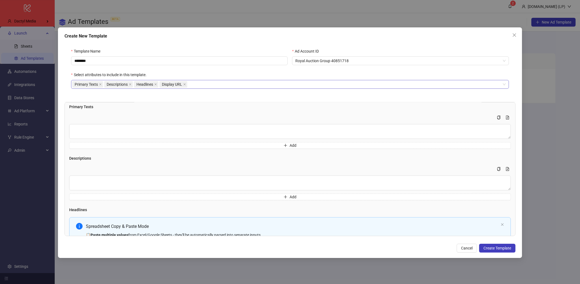
scroll to position [0, 0]
click at [96, 61] on input "********" at bounding box center [179, 60] width 217 height 9
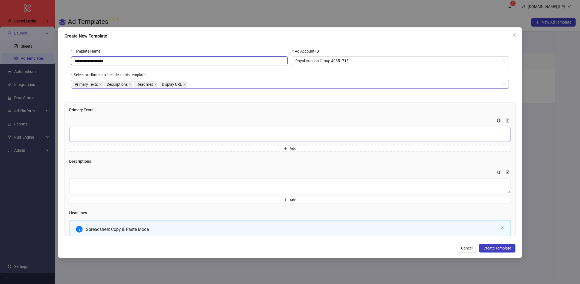
type input "**********"
click at [97, 130] on textarea "Multi-text input container - paste or copy values" at bounding box center [290, 134] width 442 height 15
type textarea "******"
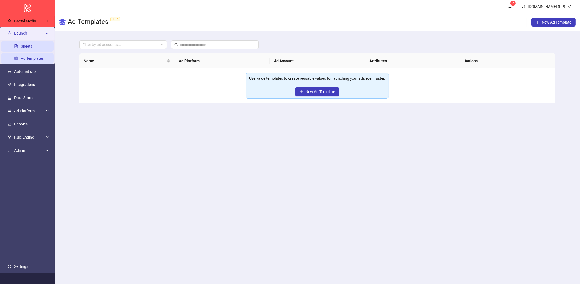
click at [32, 47] on link "Sheets" at bounding box center [26, 46] width 11 height 4
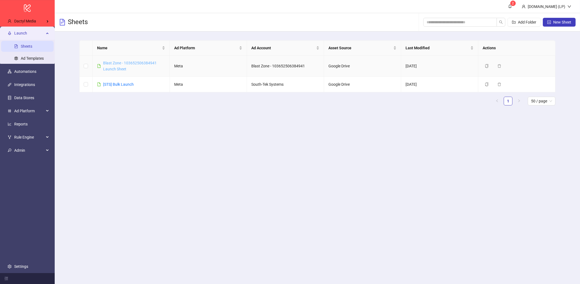
click at [130, 65] on link "Blast Zone - 103652506384941 Launch Sheet" at bounding box center [130, 66] width 54 height 10
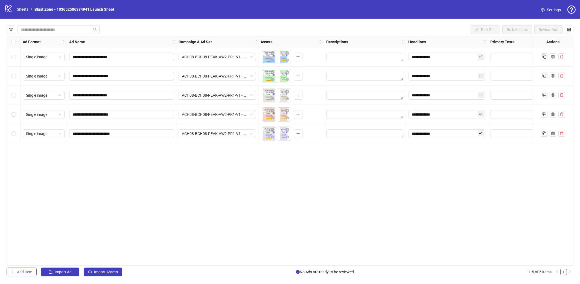
click at [26, 271] on span "Add Item" at bounding box center [24, 271] width 15 height 4
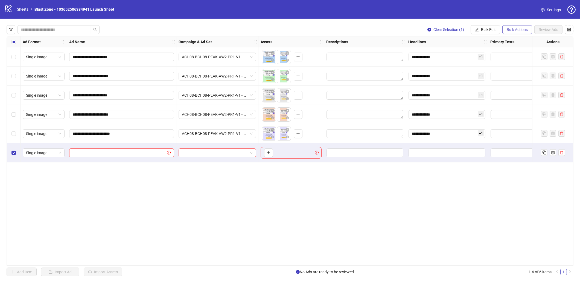
click at [514, 30] on span "Bulk Actions" at bounding box center [517, 29] width 21 height 4
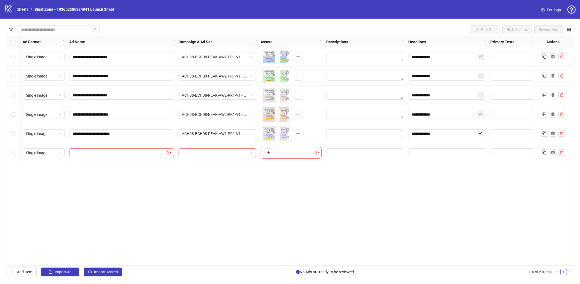
click at [28, 11] on link "Sheets" at bounding box center [23, 9] width 14 height 6
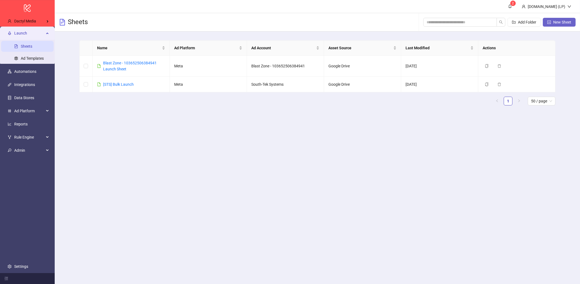
click at [568, 22] on span "New Sheet" at bounding box center [562, 22] width 18 height 4
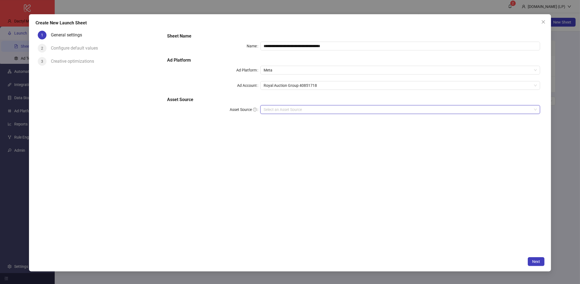
click at [292, 107] on input "Asset Source" at bounding box center [398, 109] width 268 height 8
click at [288, 118] on div "Google Drive" at bounding box center [400, 120] width 271 height 6
click at [534, 264] on button "Next" at bounding box center [536, 261] width 17 height 9
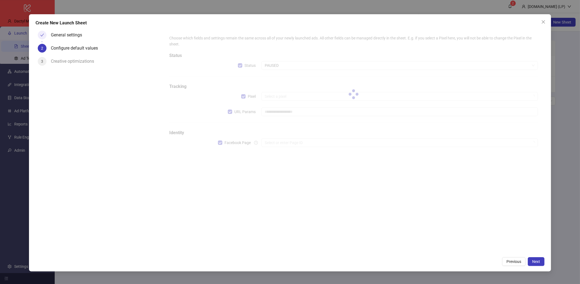
type input "**********"
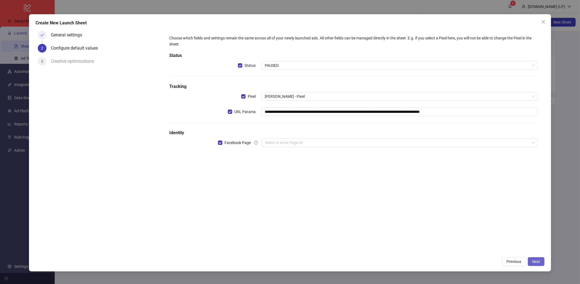
click at [540, 263] on span "Next" at bounding box center [536, 261] width 8 height 4
click at [239, 144] on span "Facebook Page" at bounding box center [237, 143] width 31 height 6
click at [532, 258] on button "Next" at bounding box center [536, 261] width 17 height 9
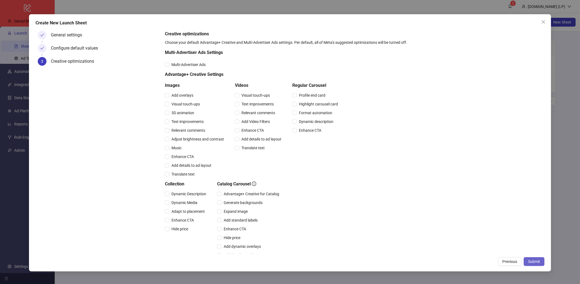
click at [531, 262] on span "Submit" at bounding box center [534, 261] width 12 height 4
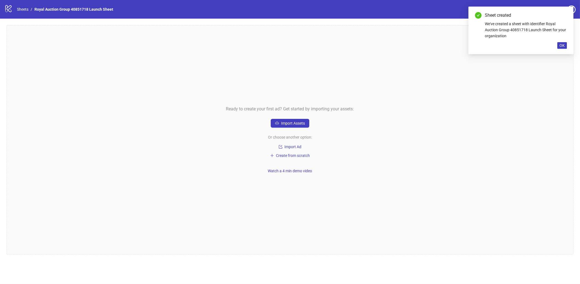
drag, startPoint x: 566, startPoint y: 44, endPoint x: 549, endPoint y: 48, distance: 18.2
click at [566, 44] on button "OK" at bounding box center [563, 45] width 10 height 7
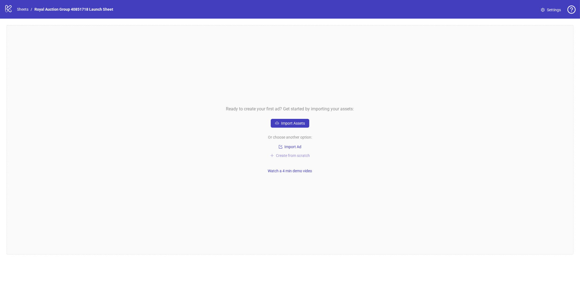
click at [291, 155] on span "Create from scratch" at bounding box center [293, 155] width 34 height 4
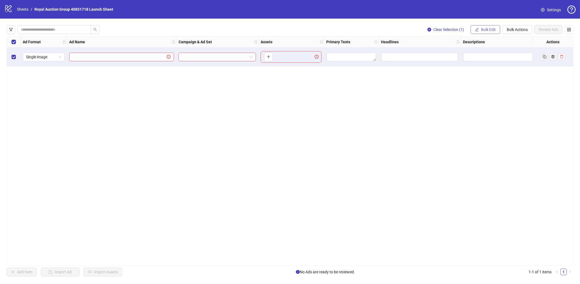
click at [486, 28] on span "Bulk Edit" at bounding box center [488, 29] width 15 height 4
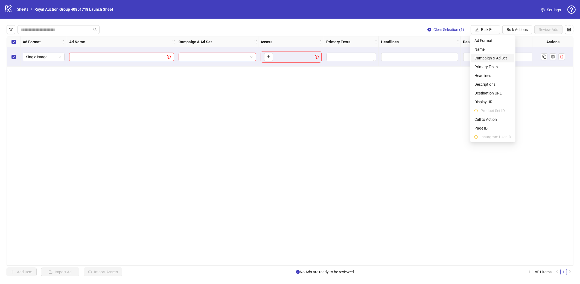
click at [480, 57] on span "Campaign & Ad Set" at bounding box center [493, 58] width 37 height 6
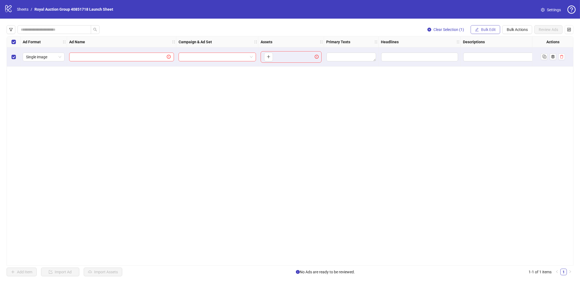
click at [481, 31] on span "Bulk Edit" at bounding box center [488, 29] width 15 height 4
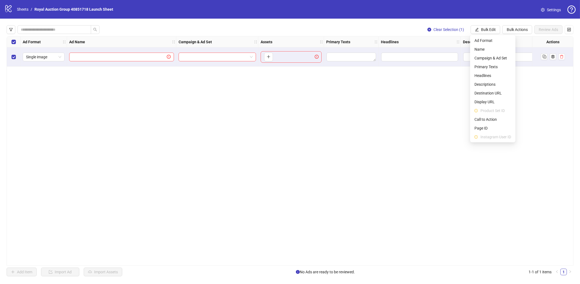
click at [87, 134] on div "Ad Format Ad Name Campaign & Ad Set Assets Primary Texts Headlines Descriptions…" at bounding box center [290, 150] width 567 height 229
click at [20, 8] on link "Sheets" at bounding box center [23, 9] width 14 height 6
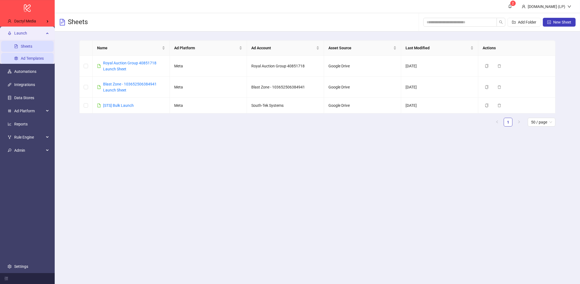
click at [32, 58] on link "Ad Templates" at bounding box center [32, 58] width 23 height 4
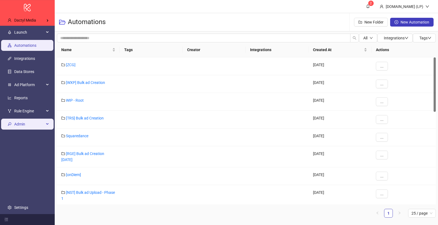
click at [26, 119] on span "Admin" at bounding box center [29, 124] width 30 height 11
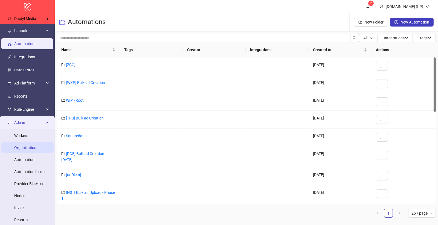
click at [31, 148] on link "Organizations" at bounding box center [26, 148] width 24 height 4
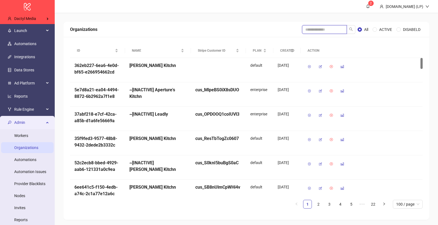
click at [312, 29] on input "search" at bounding box center [324, 29] width 45 height 9
type input "******"
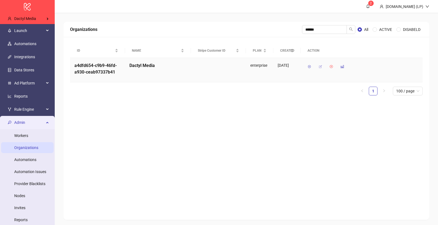
click at [320, 66] on icon "button" at bounding box center [320, 67] width 4 height 4
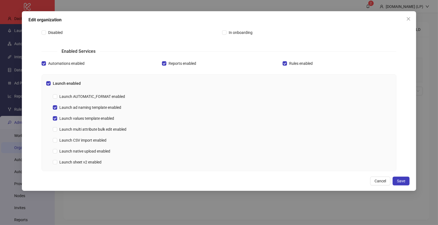
scroll to position [156, 0]
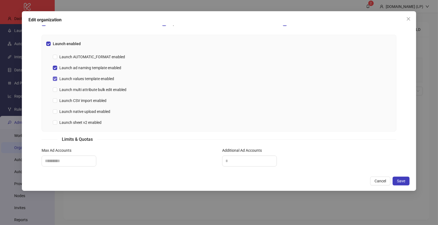
click at [92, 80] on span "Launch values template enabled" at bounding box center [86, 79] width 59 height 6
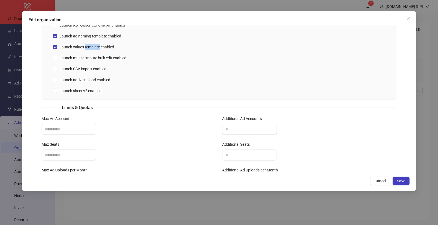
scroll to position [212, 0]
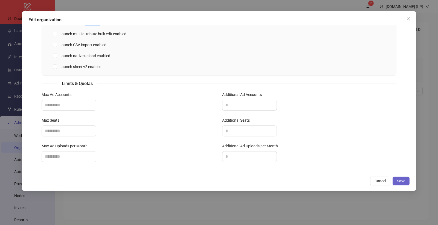
click at [405, 182] on span "Save" at bounding box center [401, 181] width 8 height 4
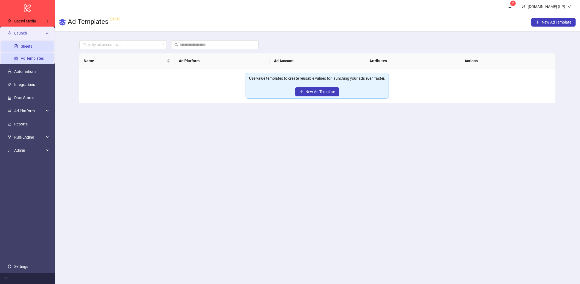
click at [31, 44] on link "Sheets" at bounding box center [26, 46] width 11 height 4
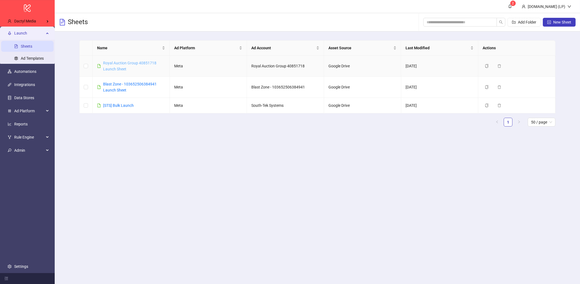
click at [113, 69] on link "Royal Auction Group 40851718 Launch Sheet" at bounding box center [129, 66] width 53 height 10
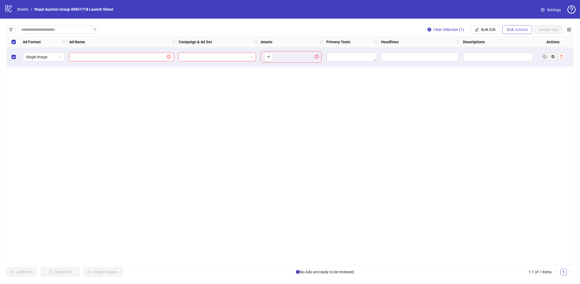
click at [515, 29] on span "Bulk Actions" at bounding box center [517, 29] width 21 height 4
click at [520, 73] on span "Apply Template" at bounding box center [524, 76] width 37 height 6
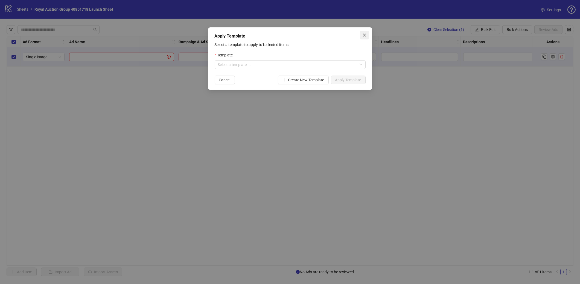
click at [364, 35] on icon "close" at bounding box center [364, 34] width 3 height 3
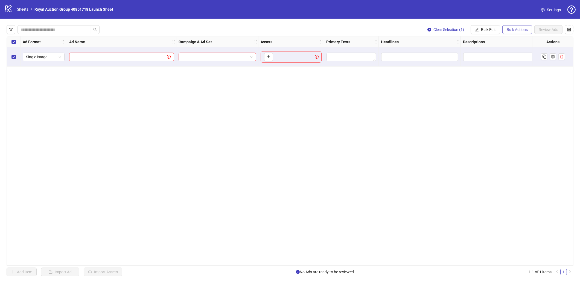
click at [512, 27] on span "Bulk Actions" at bounding box center [517, 29] width 21 height 4
drag, startPoint x: 359, startPoint y: 90, endPoint x: 262, endPoint y: 145, distance: 111.1
click at [359, 91] on div "Ad Format Ad Name Campaign & Ad Set Assets Primary Texts Headlines Descriptions…" at bounding box center [290, 150] width 567 height 229
click at [16, 42] on div "Select all rows" at bounding box center [14, 41] width 14 height 11
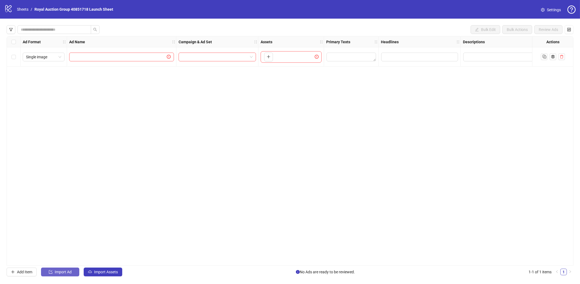
click at [58, 274] on span "Import Ad" at bounding box center [63, 271] width 17 height 4
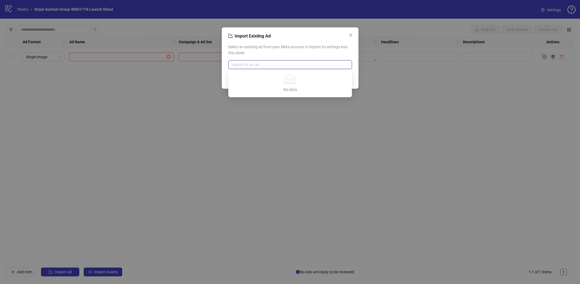
click at [279, 66] on input "search" at bounding box center [288, 64] width 112 height 8
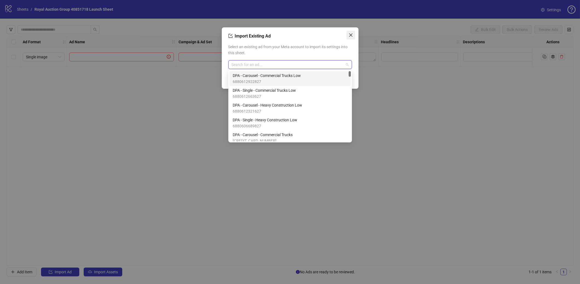
click at [355, 33] on span "Close" at bounding box center [351, 35] width 9 height 4
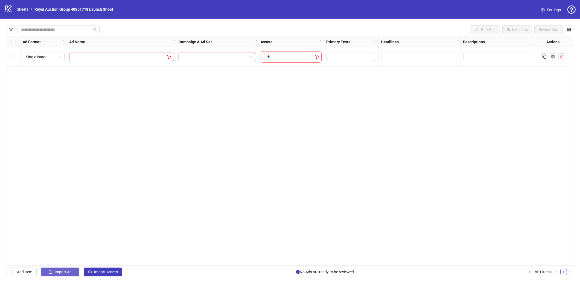
click at [65, 271] on span "Import Ad" at bounding box center [63, 271] width 17 height 4
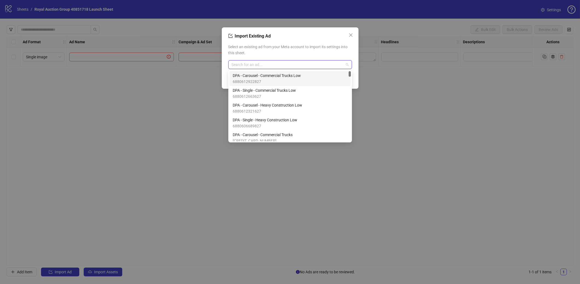
click at [307, 62] on input "search" at bounding box center [288, 64] width 112 height 8
click at [266, 79] on span "6880612922827" at bounding box center [267, 82] width 68 height 6
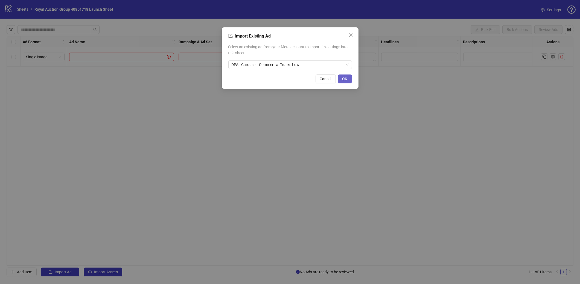
click at [343, 80] on span "OK" at bounding box center [345, 79] width 5 height 4
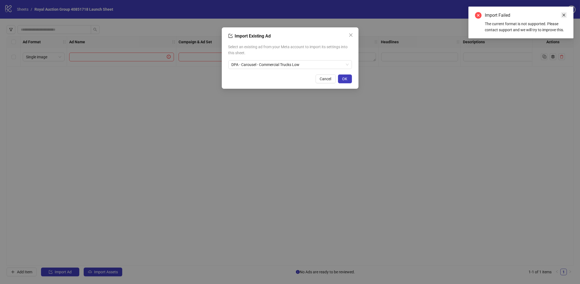
click at [566, 12] on link "Close" at bounding box center [564, 15] width 6 height 6
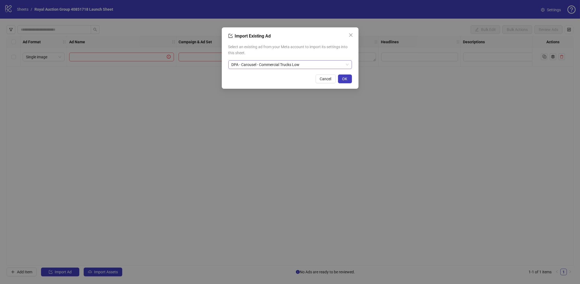
click at [330, 65] on span "DPA - Carousel - Commercial Trucks Low" at bounding box center [290, 64] width 117 height 8
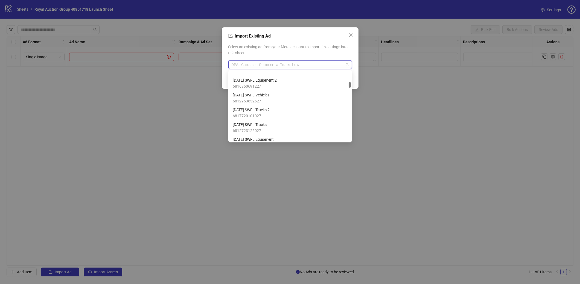
scroll to position [475, 0]
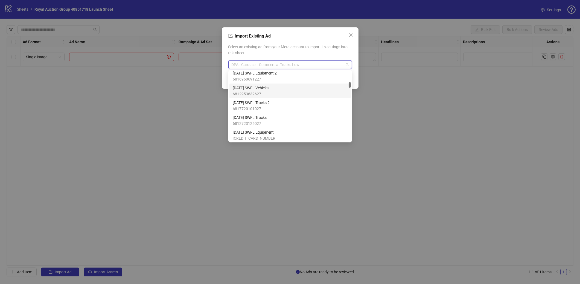
click at [261, 89] on span "June 2025 SWFL Vehicles" at bounding box center [251, 88] width 37 height 6
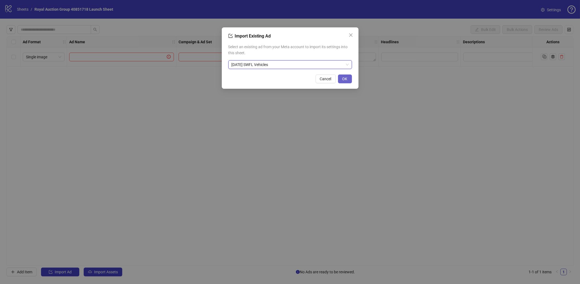
click at [344, 77] on span "OK" at bounding box center [345, 79] width 5 height 4
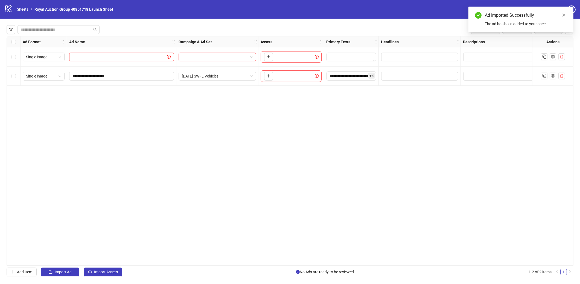
click at [16, 76] on div "Select row 2" at bounding box center [14, 75] width 14 height 19
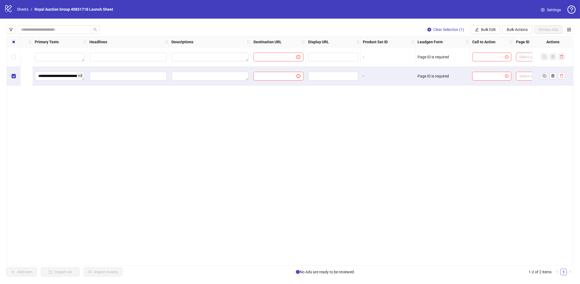
scroll to position [0, 382]
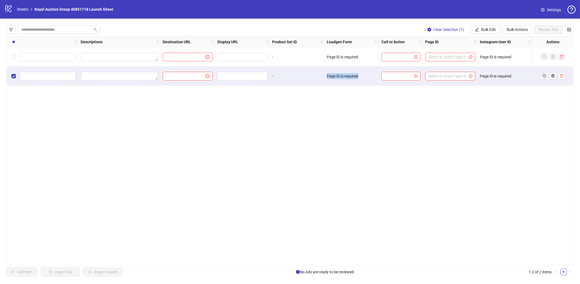
drag, startPoint x: 323, startPoint y: 75, endPoint x: 363, endPoint y: 74, distance: 40.2
click at [363, 36] on div "**********" at bounding box center [92, 36] width 936 height 0
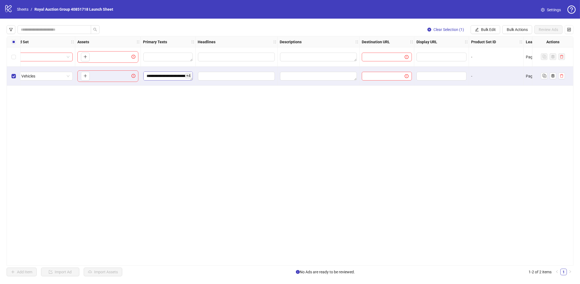
scroll to position [0, 0]
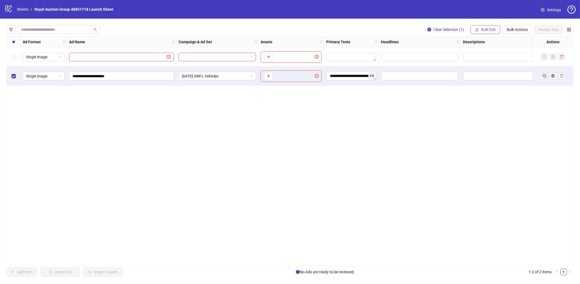
click at [483, 27] on button "Bulk Edit" at bounding box center [486, 29] width 30 height 9
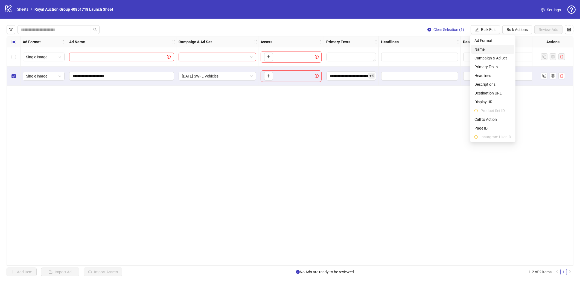
click at [474, 49] on li "Name" at bounding box center [492, 49] width 43 height 9
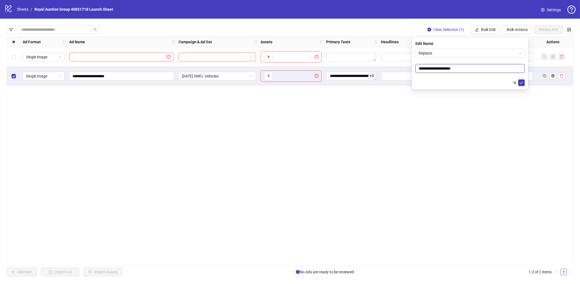
click at [469, 71] on input "**********" at bounding box center [470, 68] width 109 height 9
click at [469, 60] on form "**********" at bounding box center [470, 67] width 109 height 37
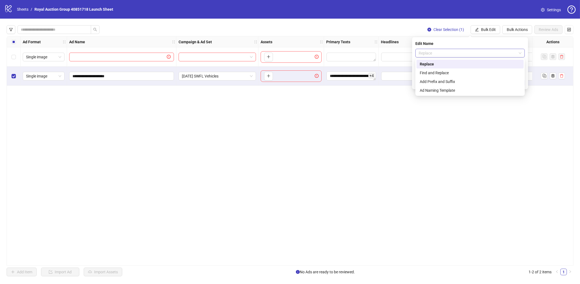
click at [469, 54] on span "Replace" at bounding box center [470, 53] width 103 height 8
click at [453, 88] on div "Ad Naming Template" at bounding box center [470, 90] width 101 height 6
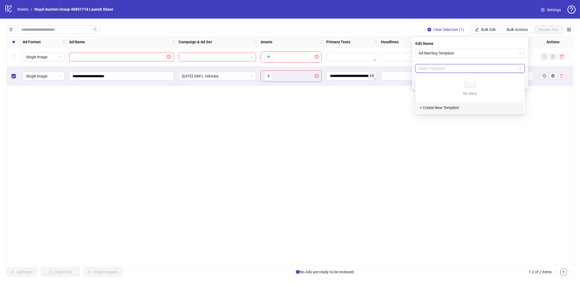
click at [453, 65] on input "search" at bounding box center [468, 68] width 98 height 8
click at [514, 85] on button "button" at bounding box center [515, 82] width 7 height 7
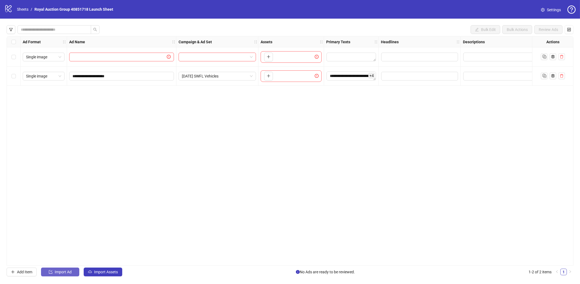
click at [53, 273] on button "Import Ad" at bounding box center [60, 271] width 38 height 9
click at [103, 271] on span "Import Assets" at bounding box center [106, 271] width 24 height 4
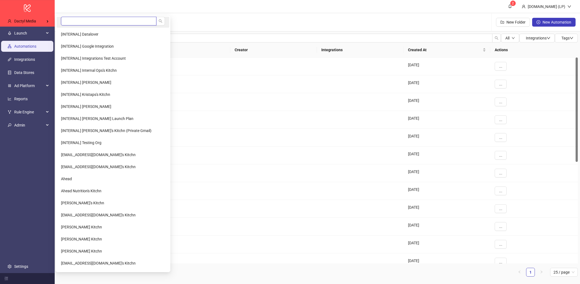
click at [81, 20] on input "search" at bounding box center [108, 21] width 95 height 9
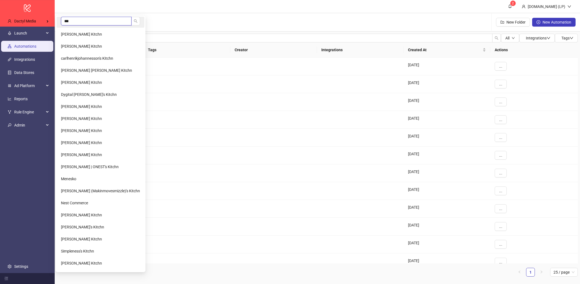
click at [93, 17] on input "***" at bounding box center [96, 21] width 71 height 9
click at [93, 18] on input "***" at bounding box center [96, 21] width 71 height 9
click at [92, 24] on input "***" at bounding box center [96, 21] width 71 height 9
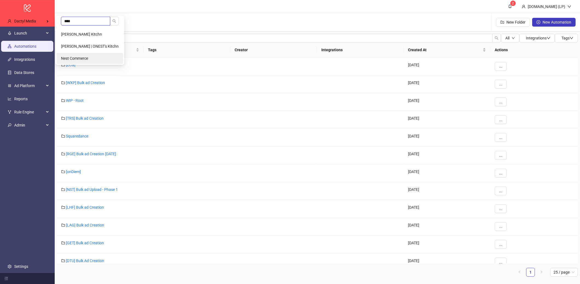
type input "****"
click at [80, 55] on li "Nest Commerce" at bounding box center [90, 58] width 66 height 11
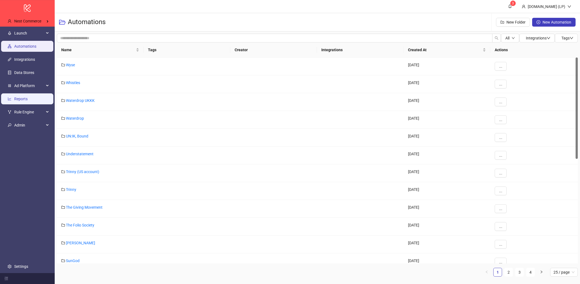
click at [28, 101] on link "Reports" at bounding box center [20, 99] width 13 height 4
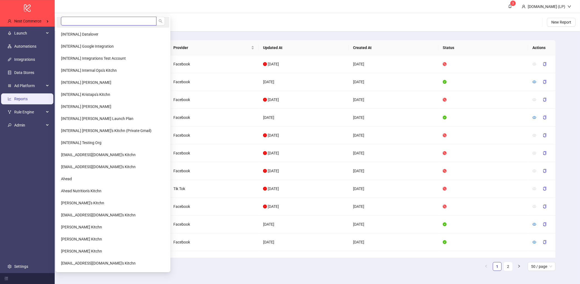
click at [63, 20] on input "search" at bounding box center [108, 21] width 95 height 9
type input "*****"
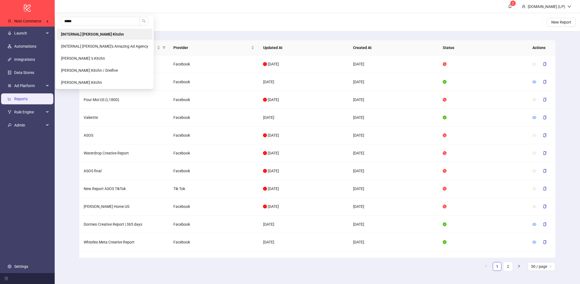
click at [85, 29] on li "[INTERNAL] Laura Pineda's Kitchn" at bounding box center [105, 34] width 96 height 11
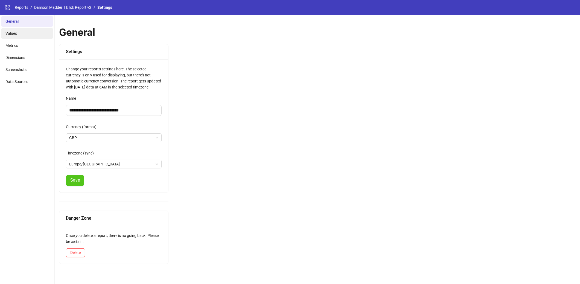
click at [27, 36] on li "Values" at bounding box center [27, 33] width 52 height 11
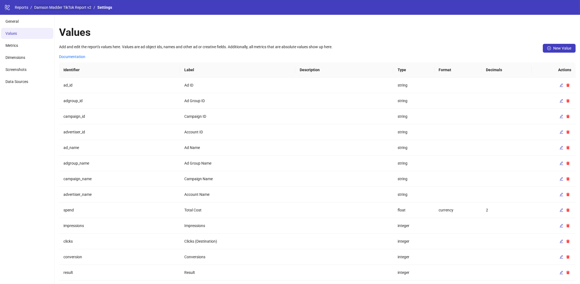
click at [79, 8] on link "Damson Madder TikTok Report v2" at bounding box center [62, 7] width 59 height 6
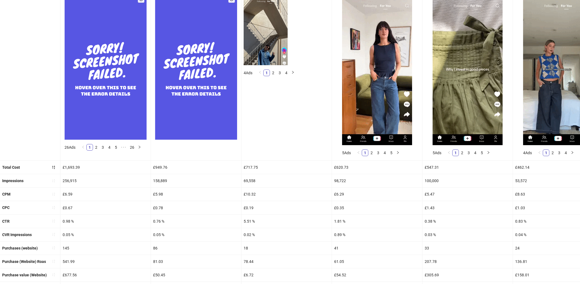
scroll to position [136, 0]
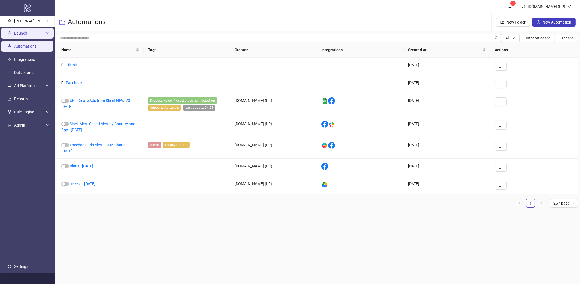
click at [42, 34] on span "Launch" at bounding box center [29, 33] width 30 height 11
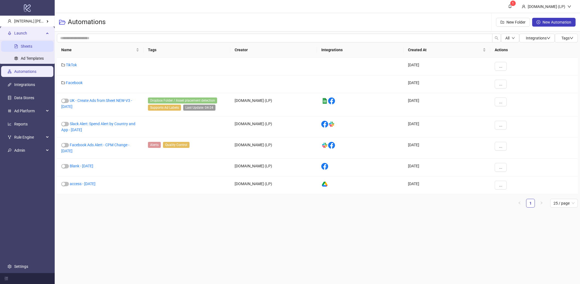
click at [32, 48] on link "Sheets" at bounding box center [26, 46] width 11 height 4
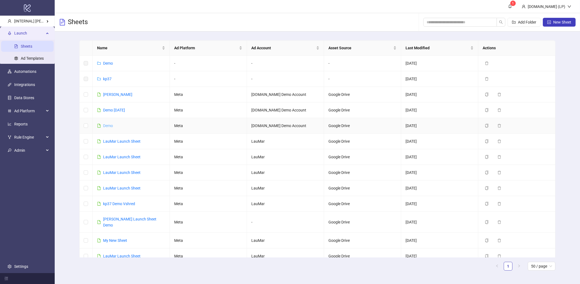
click at [110, 127] on link "Demo" at bounding box center [108, 125] width 10 height 4
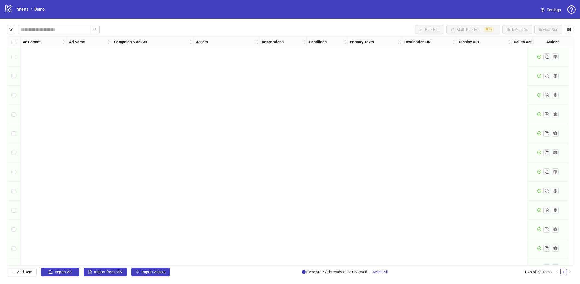
scroll to position [321, 0]
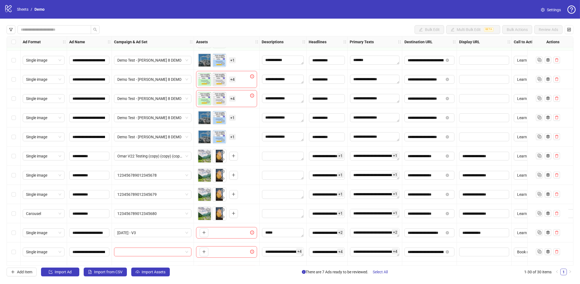
scroll to position [359, 0]
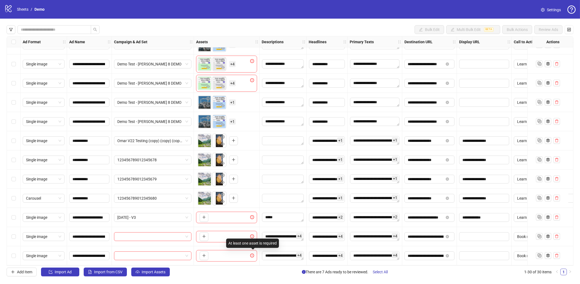
click at [254, 253] on icon "exclamation-circle" at bounding box center [252, 255] width 4 height 4
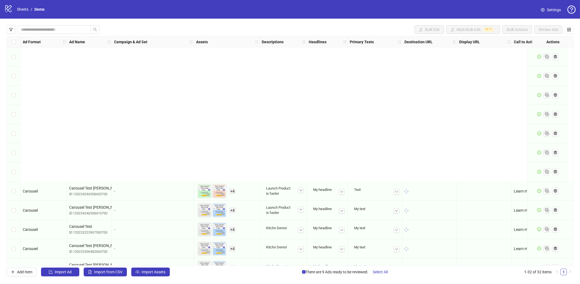
scroll to position [397, 0]
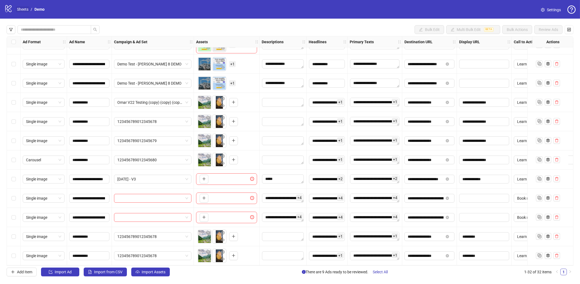
click at [25, 10] on link "Sheets" at bounding box center [23, 9] width 14 height 6
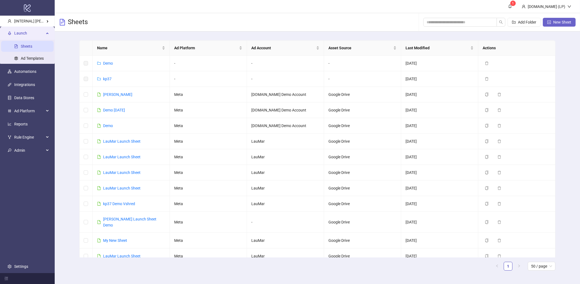
click at [558, 25] on button "New Sheet" at bounding box center [559, 22] width 33 height 9
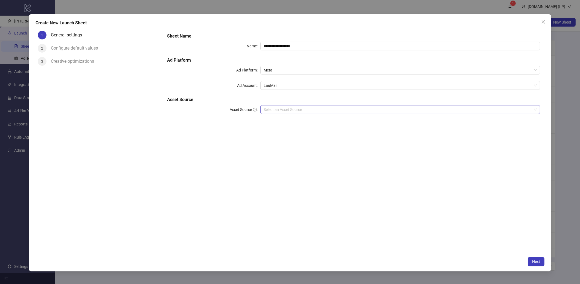
click at [272, 112] on input "Asset Source" at bounding box center [398, 109] width 268 height 8
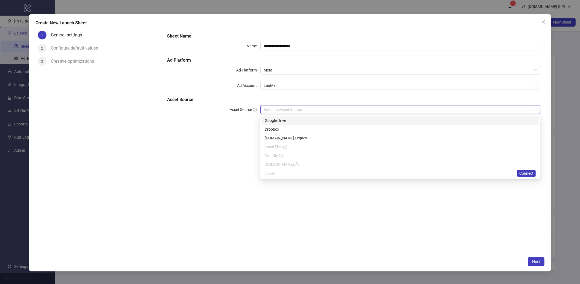
click at [273, 120] on div "Google Drive" at bounding box center [400, 120] width 271 height 6
click at [533, 263] on span "Next" at bounding box center [536, 261] width 8 height 4
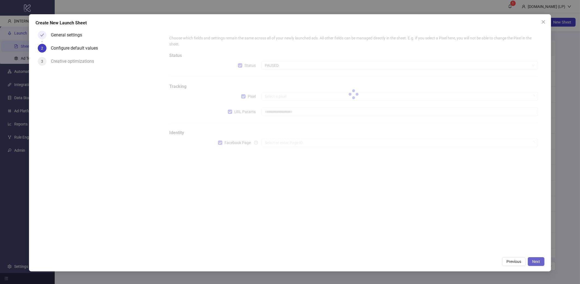
click at [533, 263] on span "Next" at bounding box center [536, 261] width 8 height 4
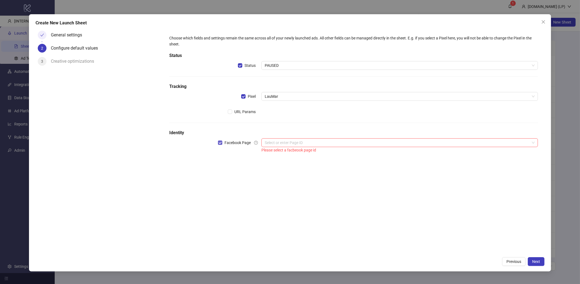
click at [233, 142] on span "Facebook Page" at bounding box center [237, 143] width 31 height 6
click at [533, 259] on span "Next" at bounding box center [536, 261] width 8 height 4
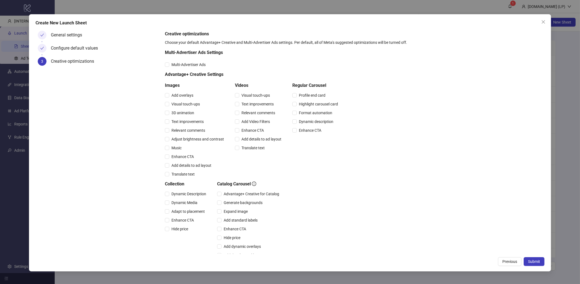
click at [533, 259] on span "Submit" at bounding box center [534, 261] width 12 height 4
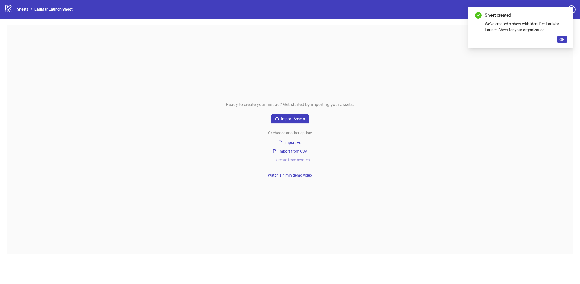
click at [295, 158] on span "Create from scratch" at bounding box center [293, 160] width 34 height 4
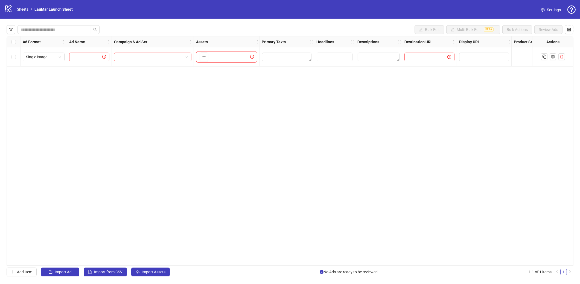
click at [10, 38] on div "Select all rows" at bounding box center [14, 41] width 14 height 11
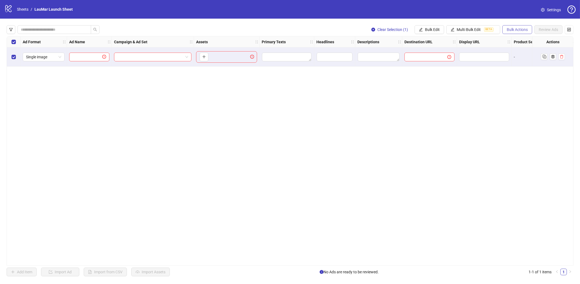
click at [509, 29] on span "Bulk Actions" at bounding box center [517, 29] width 21 height 4
click at [513, 59] on span "Duplicate with assets" at bounding box center [524, 58] width 37 height 6
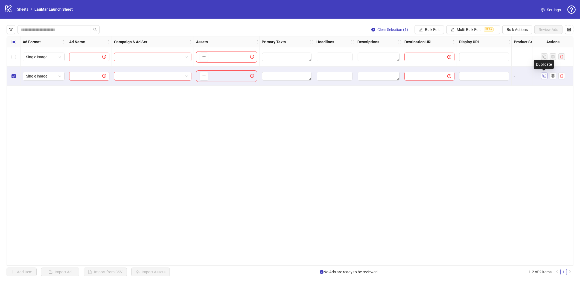
click at [544, 77] on icon "Duplicate" at bounding box center [544, 75] width 5 height 5
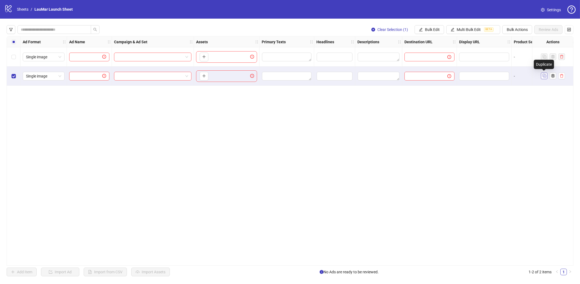
click at [544, 77] on icon "Duplicate" at bounding box center [544, 75] width 5 height 5
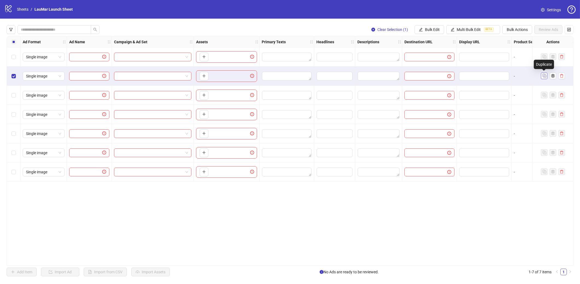
click at [544, 77] on icon "Duplicate" at bounding box center [544, 75] width 5 height 5
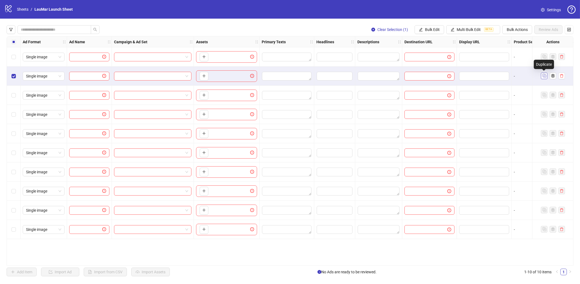
click at [544, 77] on icon "Duplicate" at bounding box center [544, 75] width 5 height 5
click at [544, 77] on div at bounding box center [548, 76] width 24 height 7
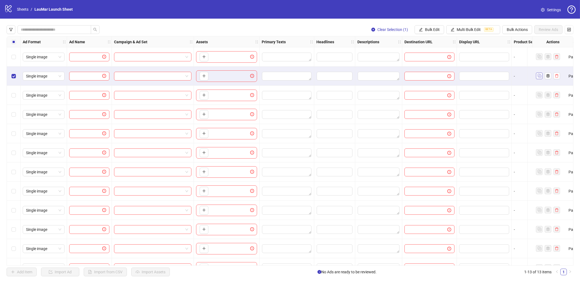
click at [544, 77] on div at bounding box center [548, 76] width 24 height 7
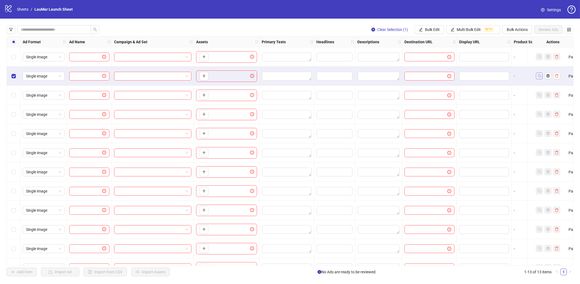
click at [542, 77] on button "button" at bounding box center [539, 76] width 7 height 7
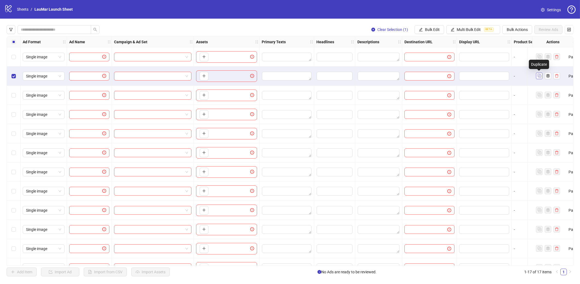
click at [542, 77] on button "button" at bounding box center [539, 76] width 7 height 7
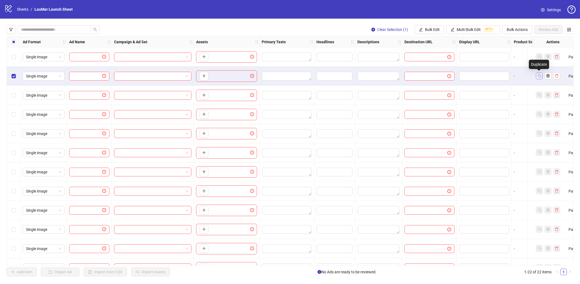
click at [542, 77] on button "button" at bounding box center [539, 76] width 7 height 7
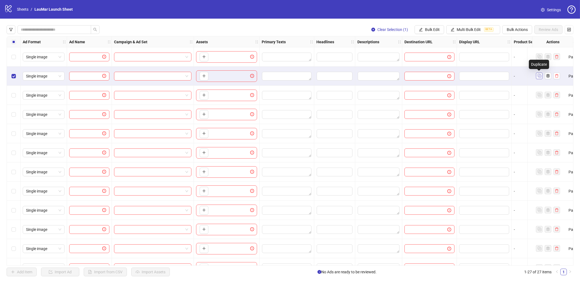
click at [542, 77] on button "button" at bounding box center [539, 76] width 7 height 7
click at [541, 77] on icon "Duplicate" at bounding box center [539, 75] width 5 height 5
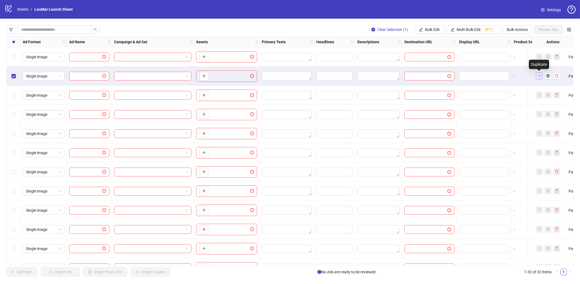
click at [541, 77] on icon "Duplicate" at bounding box center [539, 75] width 5 height 5
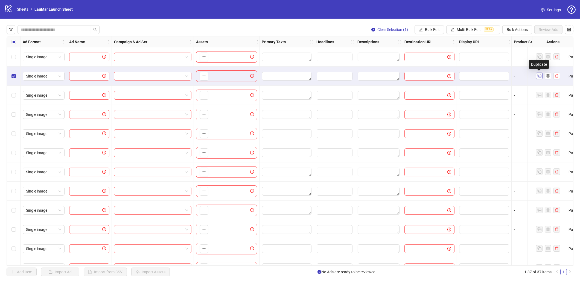
click at [541, 77] on icon "Duplicate" at bounding box center [539, 75] width 5 height 5
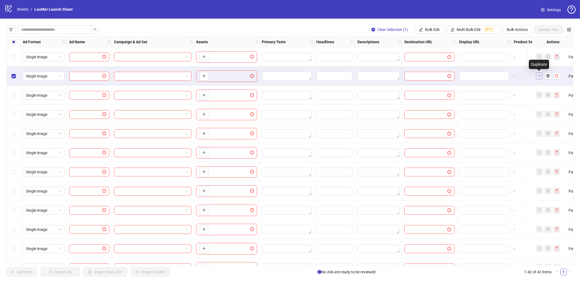
click at [541, 77] on icon "Duplicate" at bounding box center [539, 75] width 5 height 5
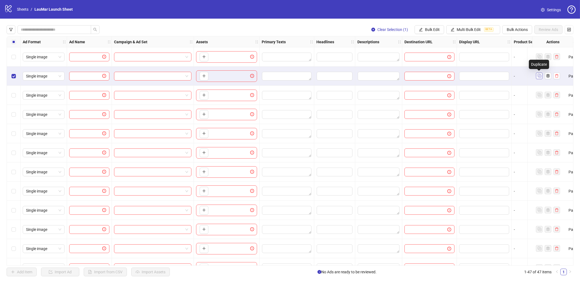
click at [541, 77] on icon "Duplicate" at bounding box center [539, 75] width 5 height 5
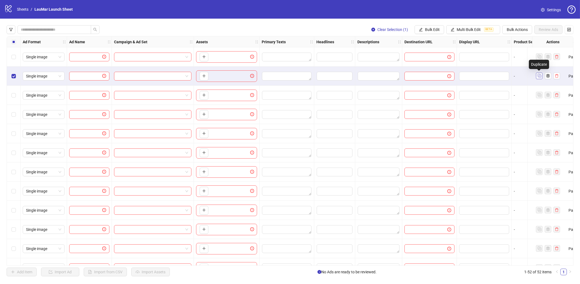
click at [541, 77] on icon "Duplicate" at bounding box center [539, 75] width 5 height 5
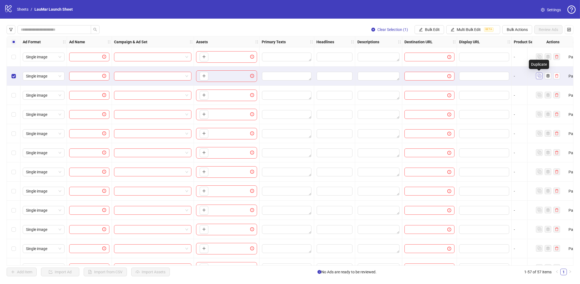
click at [541, 77] on icon "Duplicate" at bounding box center [539, 75] width 5 height 5
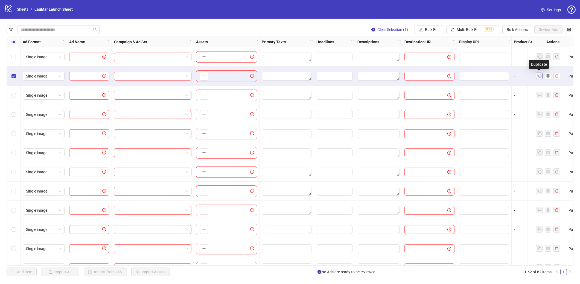
click at [541, 77] on icon "Duplicate" at bounding box center [539, 75] width 5 height 5
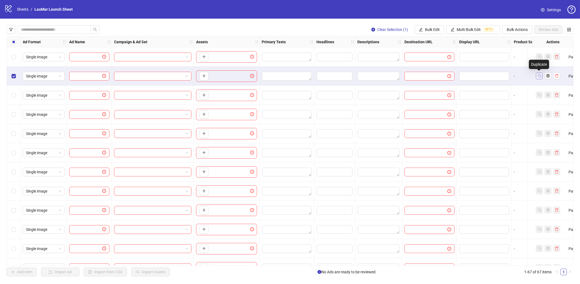
click at [541, 77] on icon "Duplicate" at bounding box center [539, 75] width 5 height 5
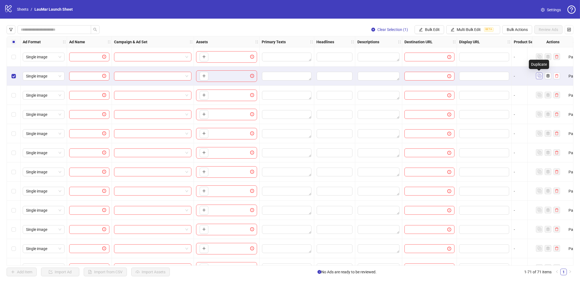
click at [541, 77] on icon "Duplicate" at bounding box center [539, 75] width 5 height 5
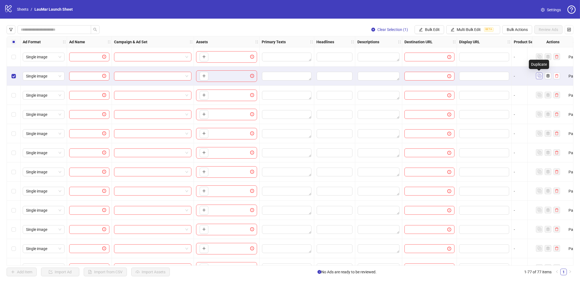
click at [541, 77] on icon "Duplicate" at bounding box center [539, 75] width 5 height 5
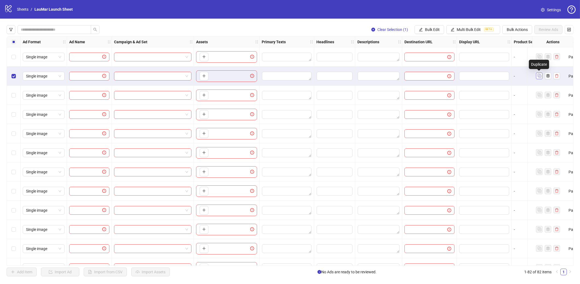
click at [541, 77] on icon "Duplicate" at bounding box center [539, 75] width 5 height 5
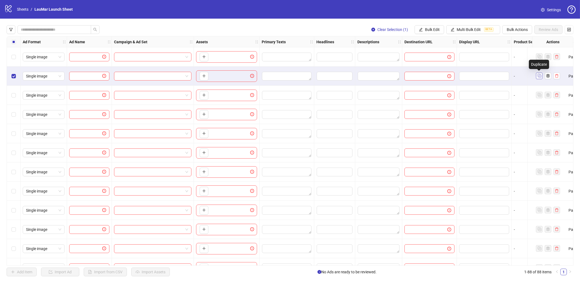
click at [541, 77] on icon "Duplicate" at bounding box center [539, 75] width 5 height 5
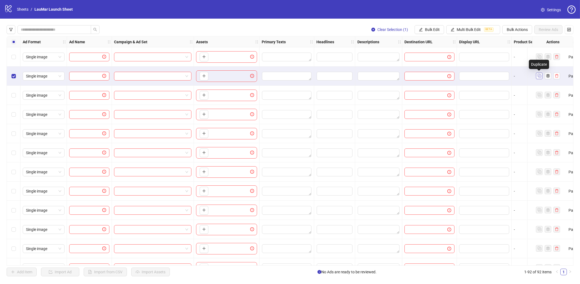
click at [541, 77] on icon "Duplicate" at bounding box center [539, 75] width 5 height 5
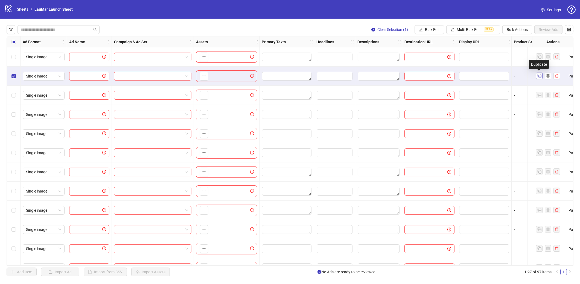
click at [541, 77] on icon "Duplicate" at bounding box center [539, 75] width 5 height 5
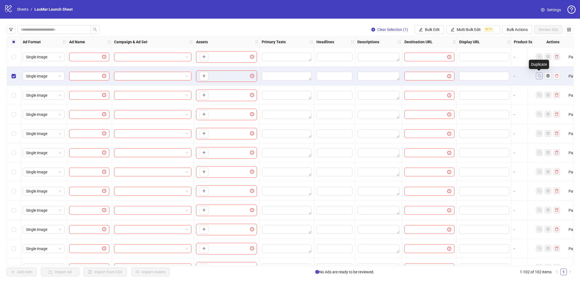
click at [541, 77] on icon "Duplicate" at bounding box center [539, 75] width 5 height 5
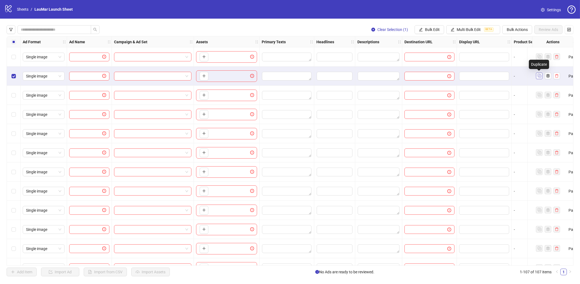
click at [541, 77] on icon "Duplicate" at bounding box center [539, 75] width 5 height 5
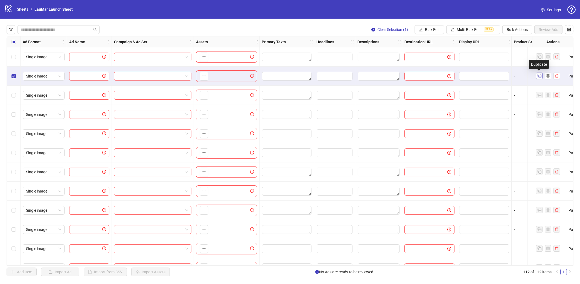
click at [541, 77] on icon "Duplicate" at bounding box center [539, 75] width 5 height 5
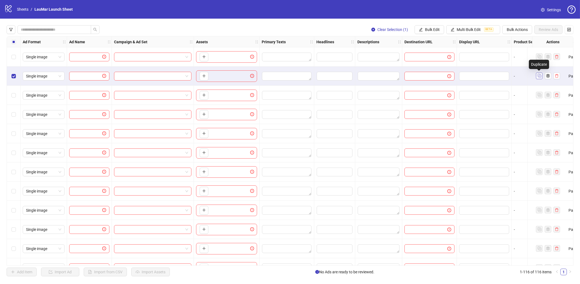
click at [541, 77] on icon "Duplicate" at bounding box center [539, 75] width 5 height 5
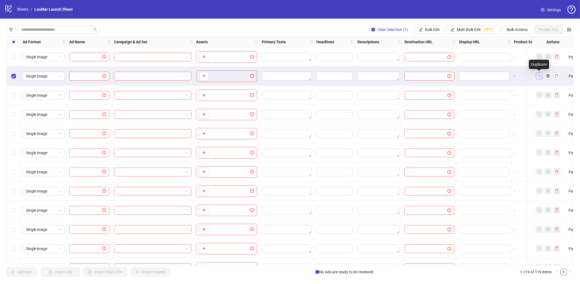
click at [541, 77] on icon "Duplicate" at bounding box center [539, 75] width 5 height 5
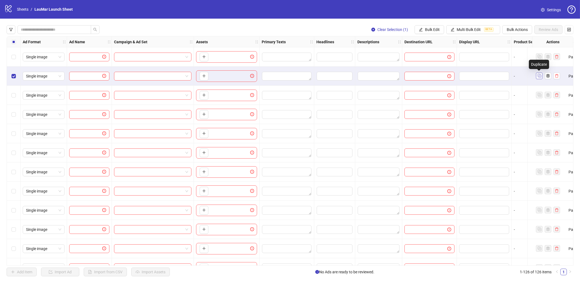
click at [541, 77] on icon "Duplicate" at bounding box center [539, 75] width 5 height 5
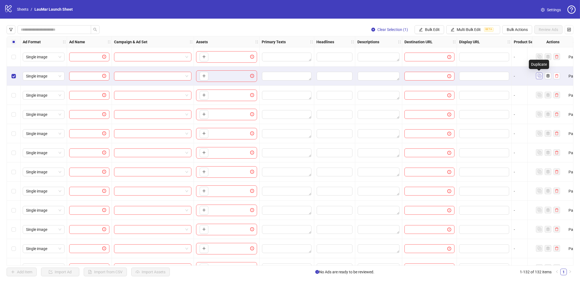
click at [541, 77] on icon "Duplicate" at bounding box center [539, 75] width 5 height 5
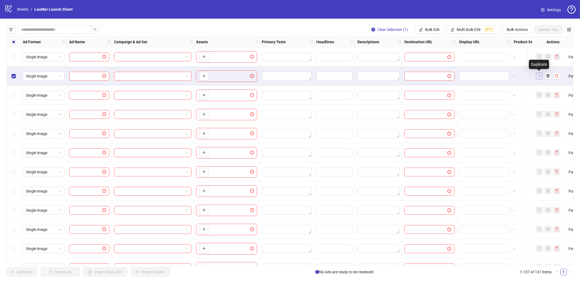
click at [541, 77] on icon "Duplicate" at bounding box center [539, 75] width 5 height 5
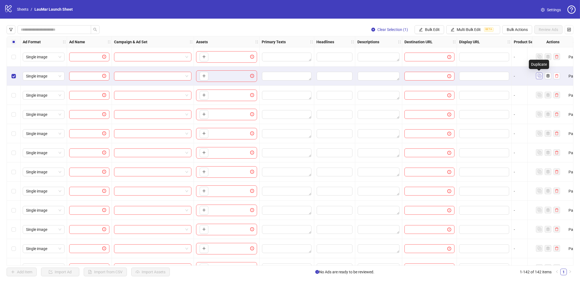
click at [541, 77] on icon "Duplicate" at bounding box center [539, 75] width 5 height 5
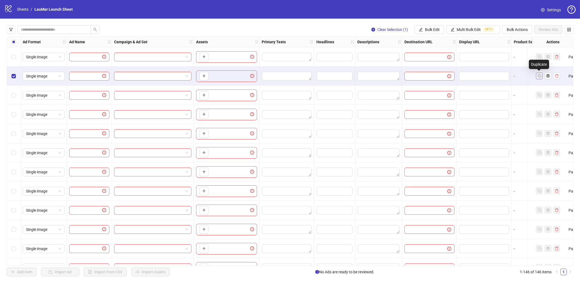
click at [541, 77] on icon "Duplicate" at bounding box center [539, 75] width 5 height 5
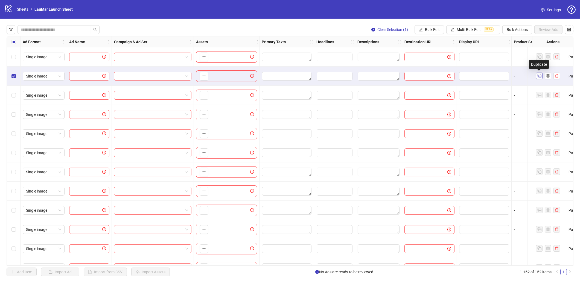
click at [541, 77] on icon "Duplicate" at bounding box center [539, 75] width 5 height 5
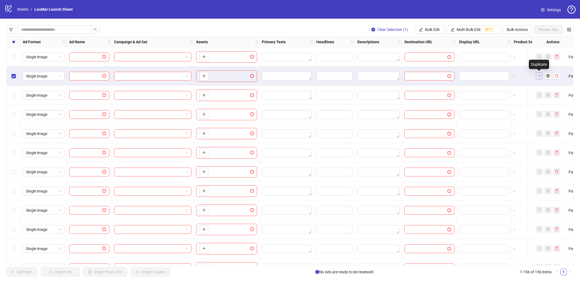
click at [541, 77] on icon "Duplicate" at bounding box center [539, 75] width 5 height 5
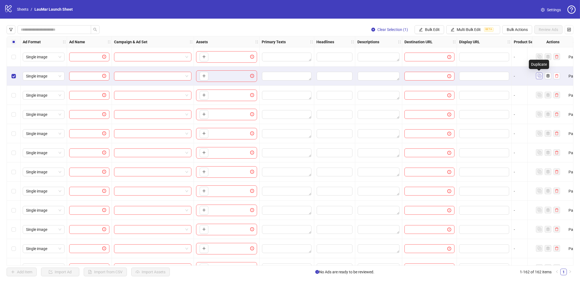
click at [541, 77] on icon "Duplicate" at bounding box center [539, 75] width 5 height 5
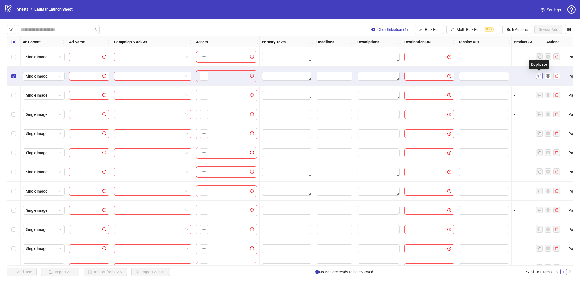
click at [541, 77] on icon "Duplicate" at bounding box center [539, 75] width 5 height 5
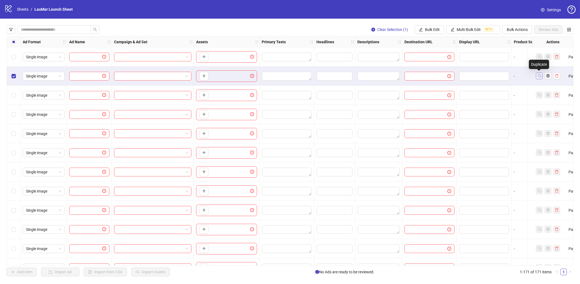
click at [541, 77] on icon "Duplicate" at bounding box center [539, 75] width 5 height 5
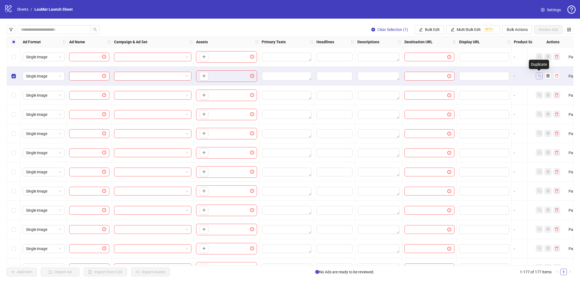
click at [541, 77] on icon "Duplicate" at bounding box center [539, 75] width 5 height 5
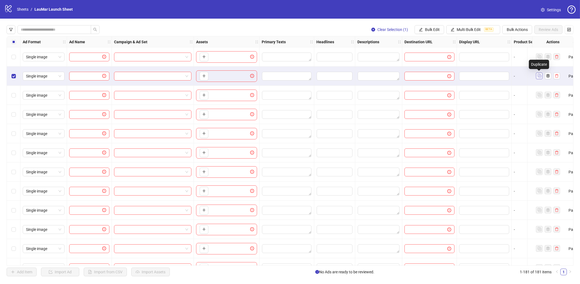
click at [541, 77] on icon "Duplicate" at bounding box center [539, 75] width 5 height 5
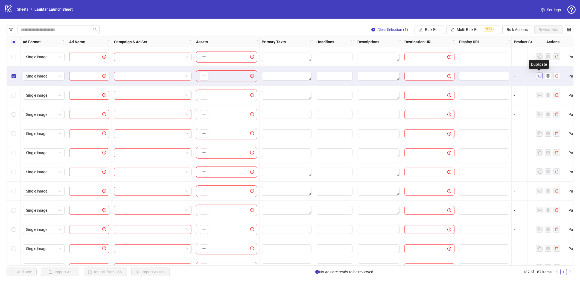
click at [541, 77] on icon "Duplicate" at bounding box center [539, 75] width 5 height 5
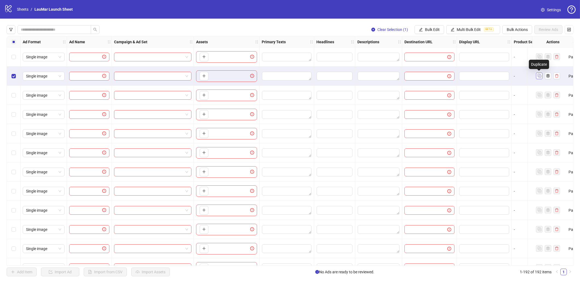
click at [541, 77] on icon "Duplicate" at bounding box center [539, 75] width 5 height 5
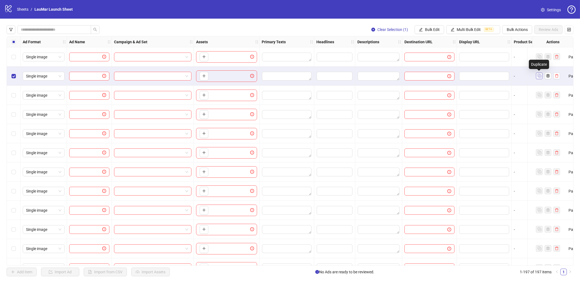
click at [541, 77] on icon "Duplicate" at bounding box center [539, 75] width 5 height 5
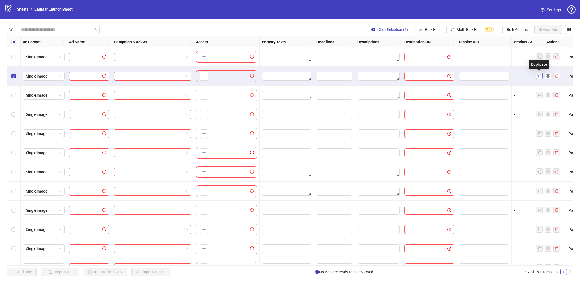
click at [541, 77] on icon "Duplicate" at bounding box center [539, 75] width 5 height 5
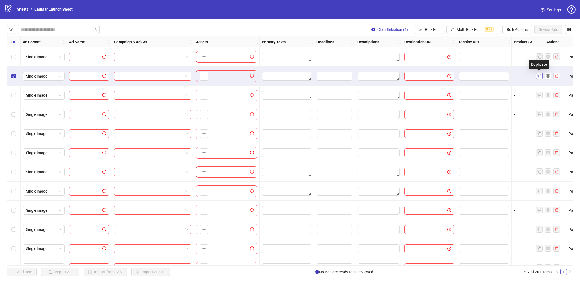
click at [541, 77] on icon "Duplicate" at bounding box center [539, 75] width 5 height 5
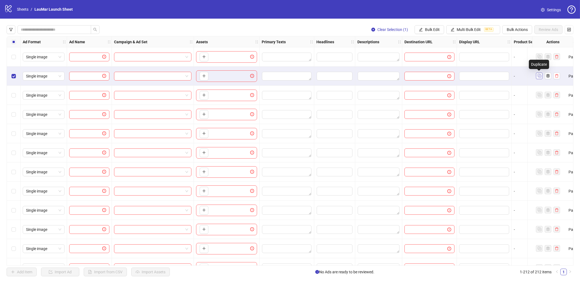
click at [541, 77] on icon "Duplicate" at bounding box center [539, 75] width 5 height 5
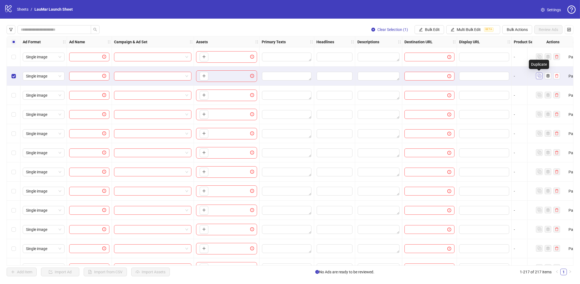
click at [541, 77] on icon "Duplicate" at bounding box center [539, 75] width 5 height 5
click at [541, 76] on icon "Duplicate" at bounding box center [539, 75] width 5 height 5
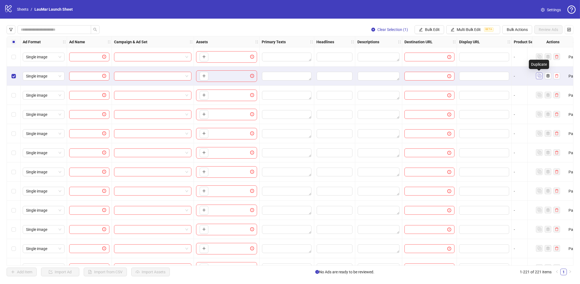
click at [541, 77] on icon "Duplicate" at bounding box center [539, 75] width 5 height 5
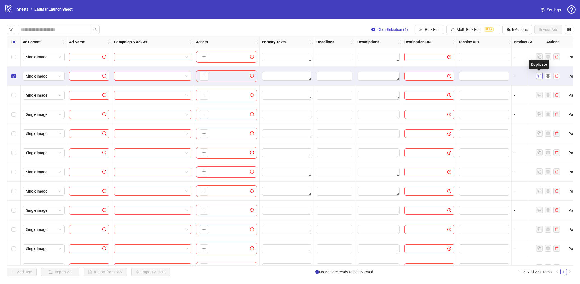
click at [541, 77] on icon "Duplicate" at bounding box center [539, 75] width 5 height 5
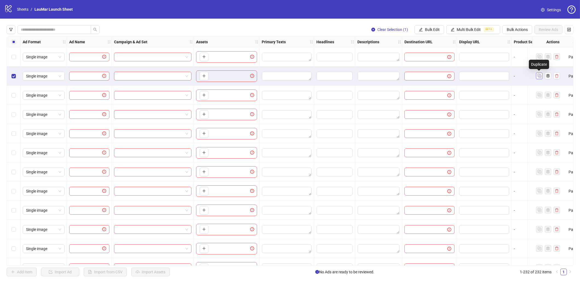
click at [541, 77] on icon "Duplicate" at bounding box center [539, 75] width 5 height 5
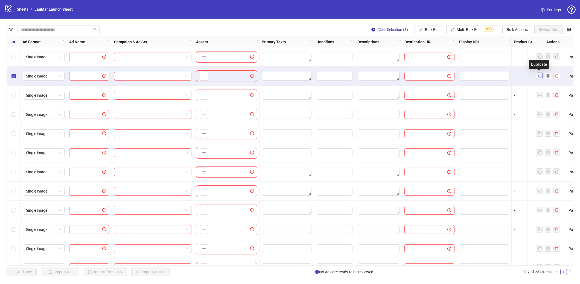
click at [541, 77] on icon "Duplicate" at bounding box center [539, 75] width 5 height 5
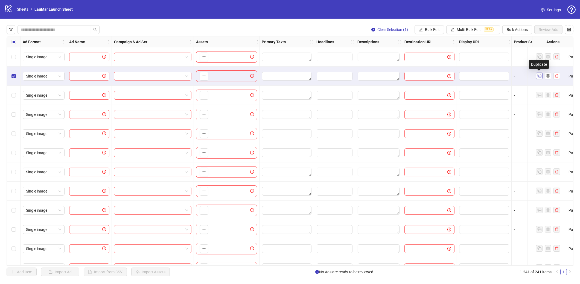
click at [541, 77] on icon "Duplicate" at bounding box center [539, 75] width 5 height 5
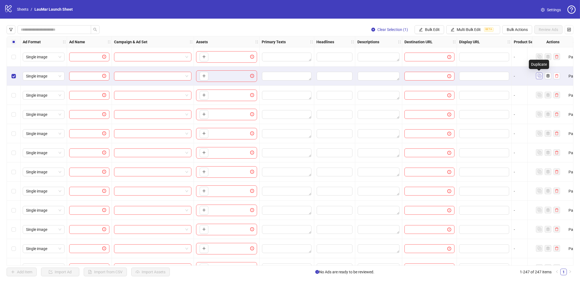
click at [541, 77] on icon "Duplicate" at bounding box center [539, 75] width 5 height 5
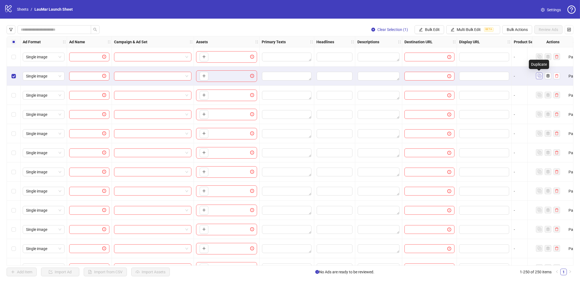
click at [541, 77] on icon "Duplicate" at bounding box center [539, 75] width 5 height 5
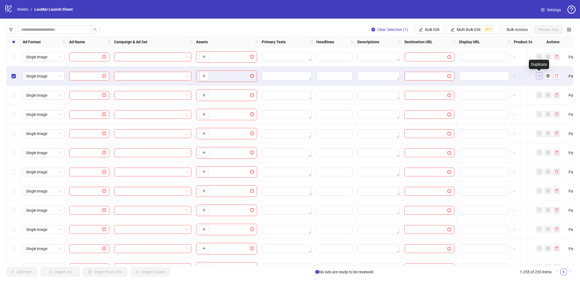
click at [541, 77] on icon "Duplicate" at bounding box center [539, 75] width 5 height 5
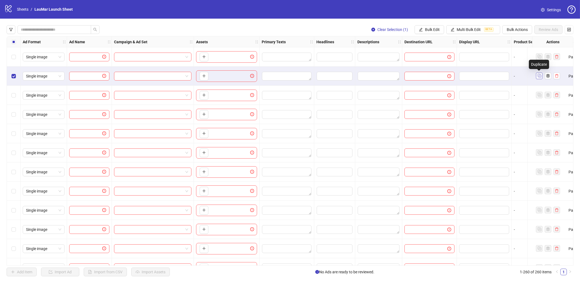
click at [541, 77] on icon "Duplicate" at bounding box center [539, 75] width 5 height 5
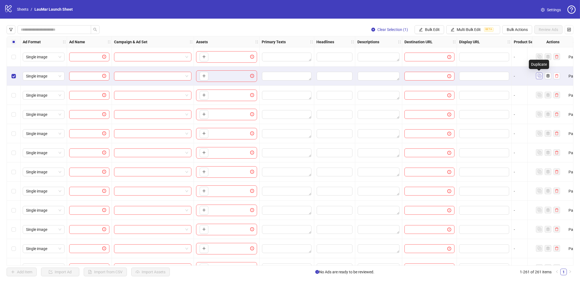
click at [541, 77] on icon "Duplicate" at bounding box center [539, 75] width 5 height 5
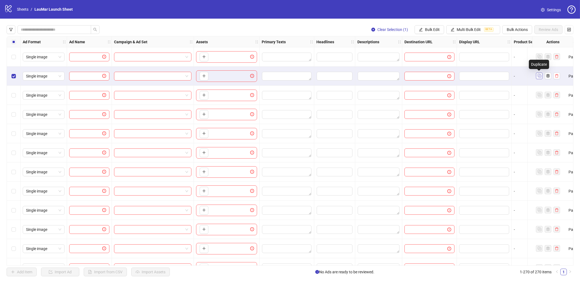
click at [541, 77] on icon "Duplicate" at bounding box center [539, 75] width 5 height 5
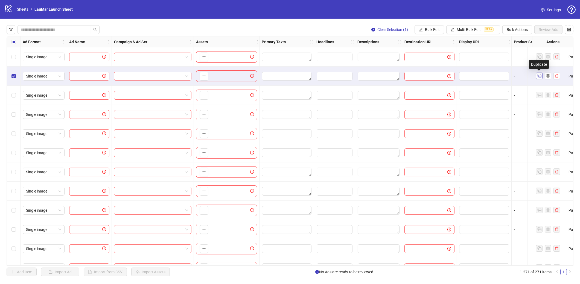
click at [541, 77] on icon "Duplicate" at bounding box center [539, 75] width 5 height 5
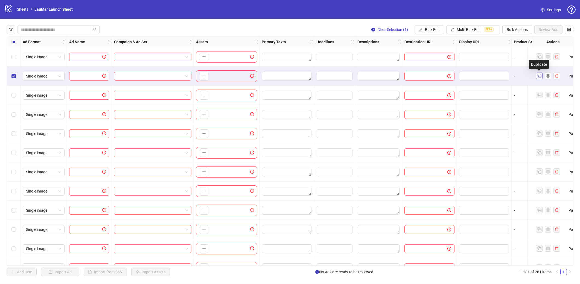
click at [541, 77] on icon "Duplicate" at bounding box center [539, 75] width 5 height 5
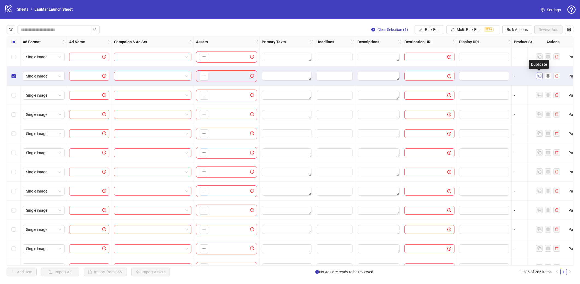
click at [541, 77] on icon "Duplicate" at bounding box center [539, 75] width 5 height 5
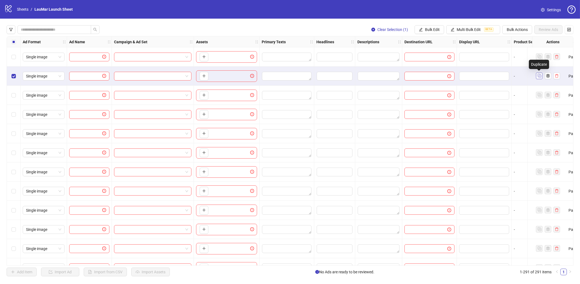
click at [541, 77] on icon "Duplicate" at bounding box center [539, 75] width 5 height 5
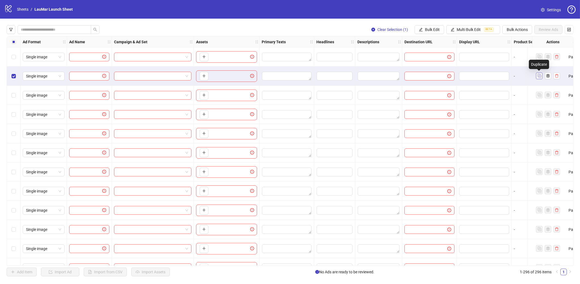
click at [541, 77] on icon "Duplicate" at bounding box center [539, 75] width 5 height 5
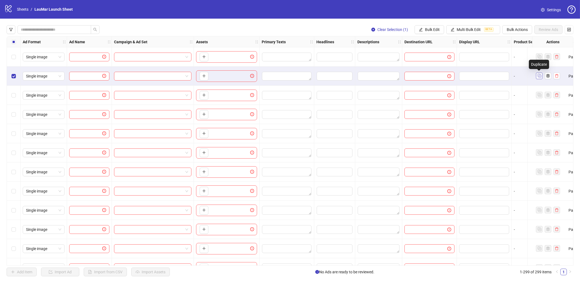
click at [541, 77] on icon "Duplicate" at bounding box center [539, 75] width 5 height 5
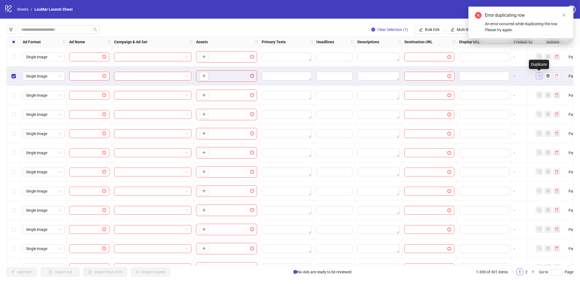
click at [541, 77] on icon "Duplicate" at bounding box center [539, 75] width 5 height 5
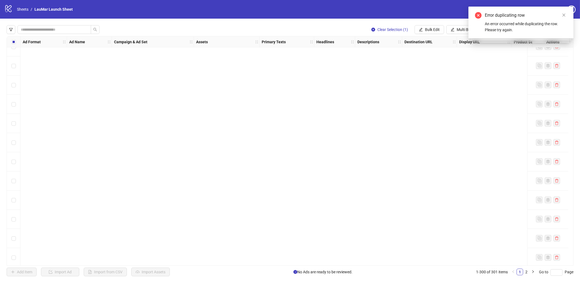
scroll to position [498, 0]
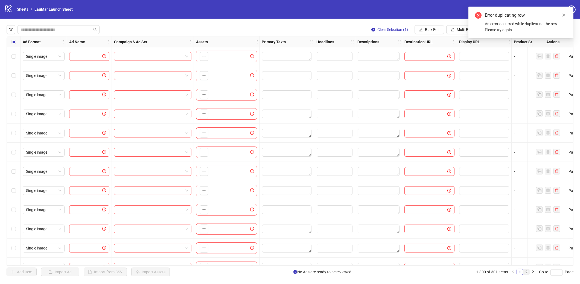
click at [527, 272] on link "2" at bounding box center [527, 272] width 6 height 6
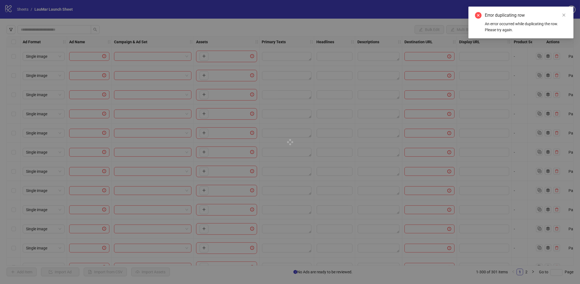
scroll to position [0, 0]
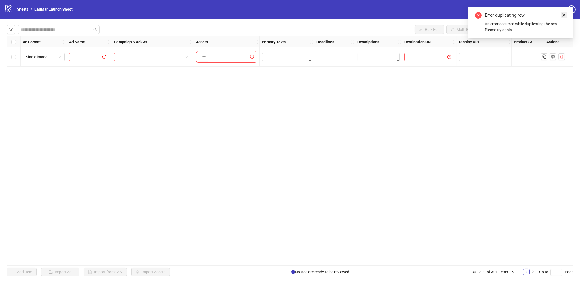
click at [561, 13] on link "Close" at bounding box center [564, 15] width 6 height 6
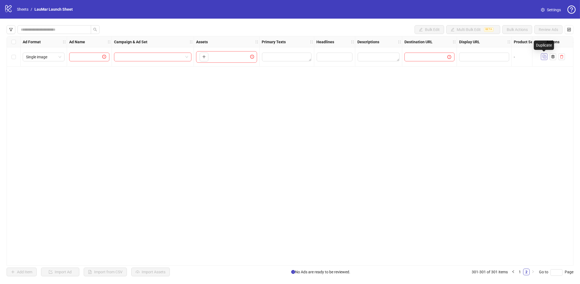
click at [543, 56] on icon "Duplicate" at bounding box center [544, 56] width 5 height 5
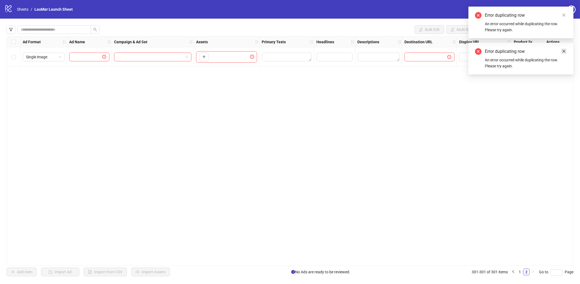
click at [564, 51] on icon "close" at bounding box center [564, 51] width 4 height 4
drag, startPoint x: 563, startPoint y: 14, endPoint x: 545, endPoint y: 45, distance: 35.2
click at [563, 15] on icon "close" at bounding box center [564, 15] width 4 height 4
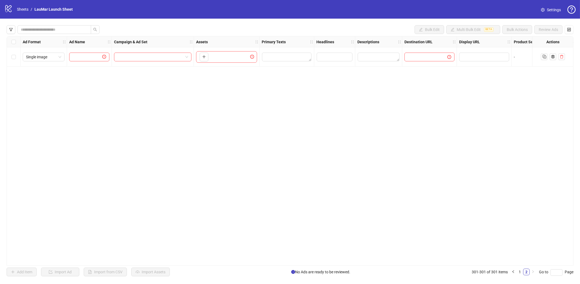
click at [545, 61] on div at bounding box center [552, 56] width 41 height 19
click at [547, 56] on icon "Duplicate" at bounding box center [544, 56] width 5 height 5
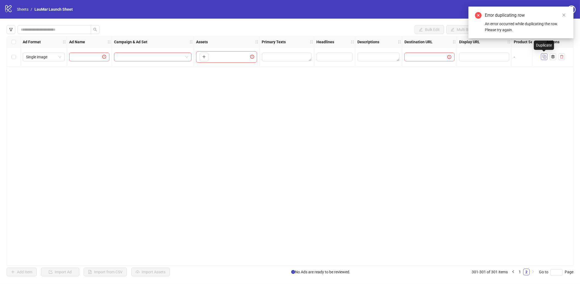
click at [547, 56] on body "logo/logo-mobile Sheets / LauMar Launch Sheet Settings Bulk Edit Multi Bulk Edi…" at bounding box center [290, 142] width 580 height 284
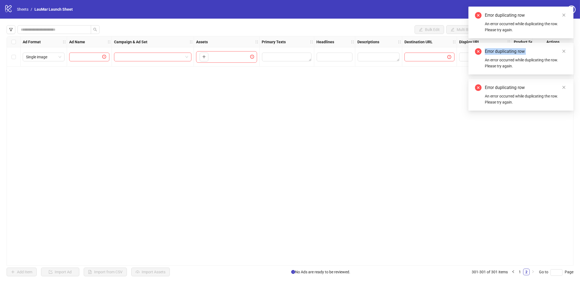
click at [547, 56] on div "Error duplicating row An error occurred while duplicating the row. Please try a…" at bounding box center [521, 58] width 92 height 21
